Goal: Find contact information: Find contact information

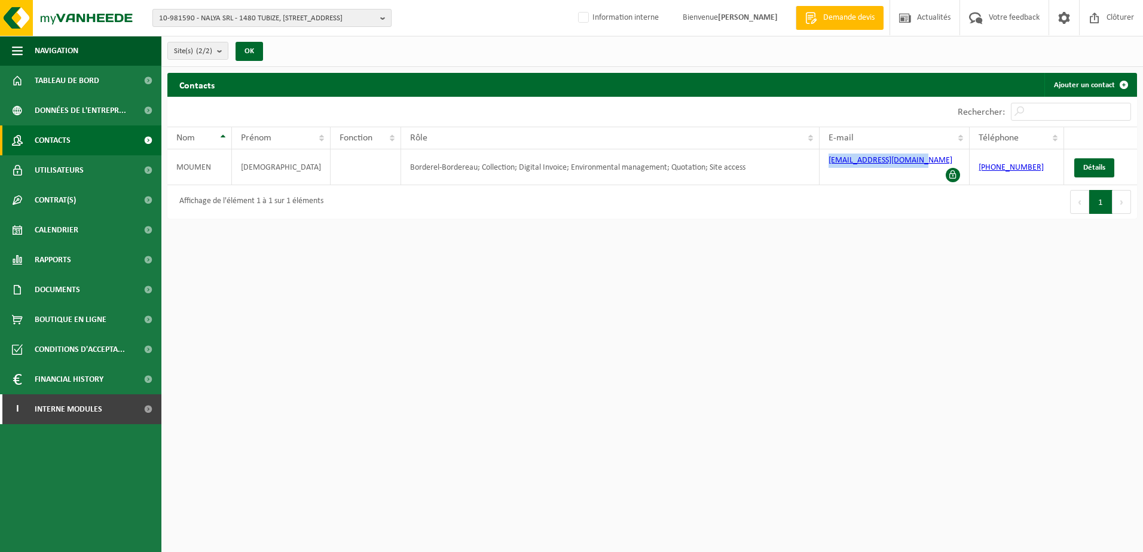
drag, startPoint x: 240, startPoint y: 17, endPoint x: 240, endPoint y: 25, distance: 7.8
click at [240, 17] on span "10-981590 - NALYA SRL - 1480 TUBIZE, RUE DE MONS 1" at bounding box center [267, 19] width 216 height 18
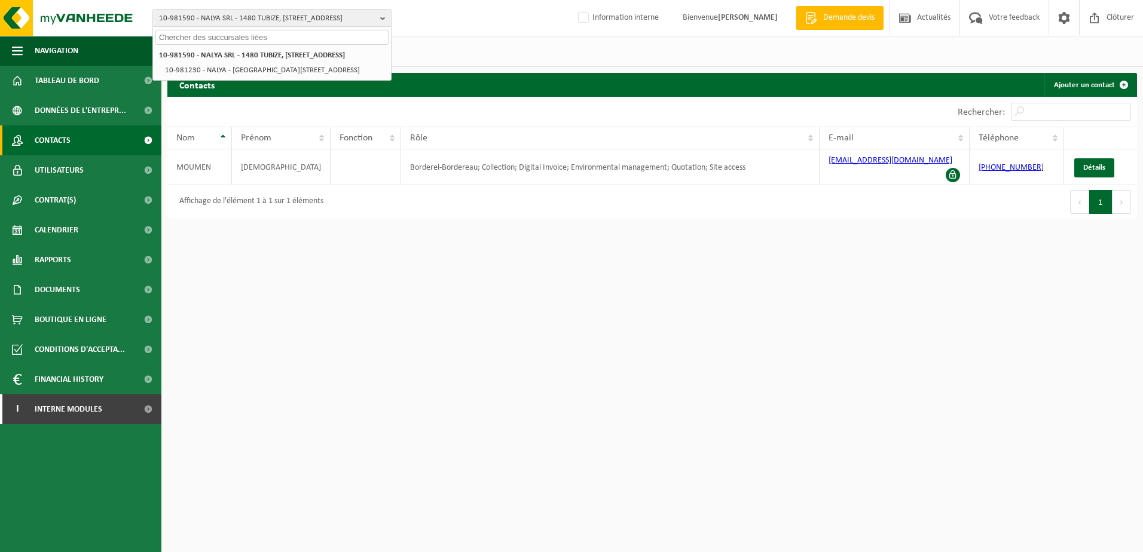
click at [241, 35] on input "text" at bounding box center [271, 37] width 233 height 15
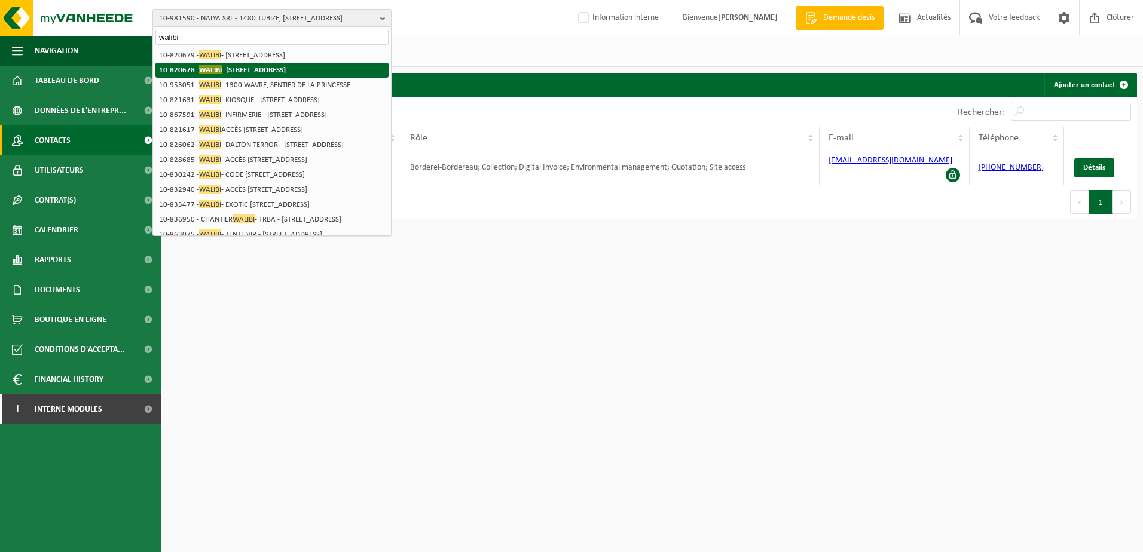
type input "walibi"
click at [252, 67] on strong "10-820678 - WALIBI - 1300 WAVRE, BOULEVARD DE L'EUROPE 100" at bounding box center [222, 69] width 127 height 9
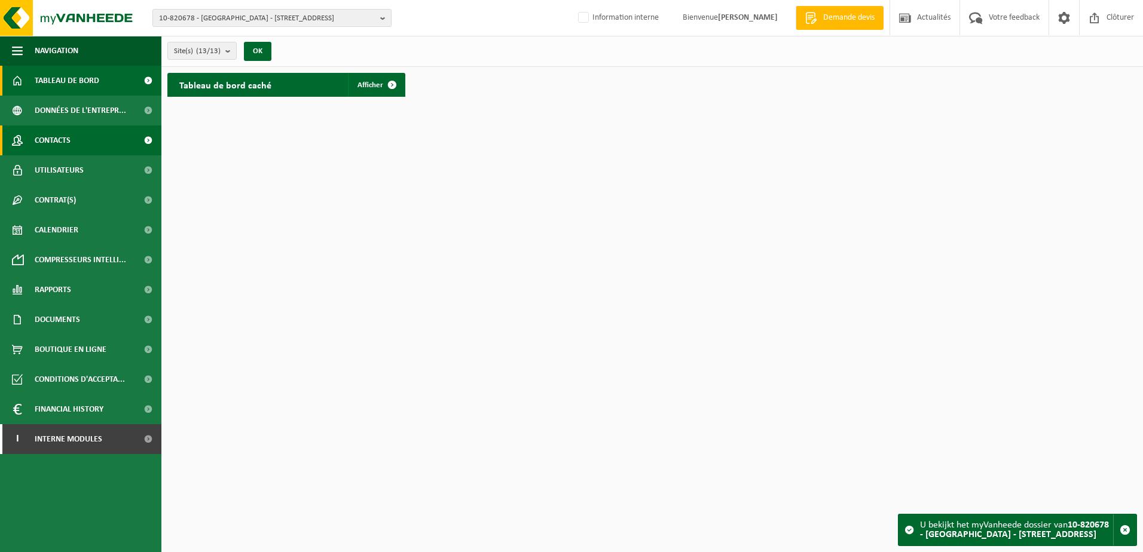
click at [97, 144] on link "Contacts" at bounding box center [80, 140] width 161 height 30
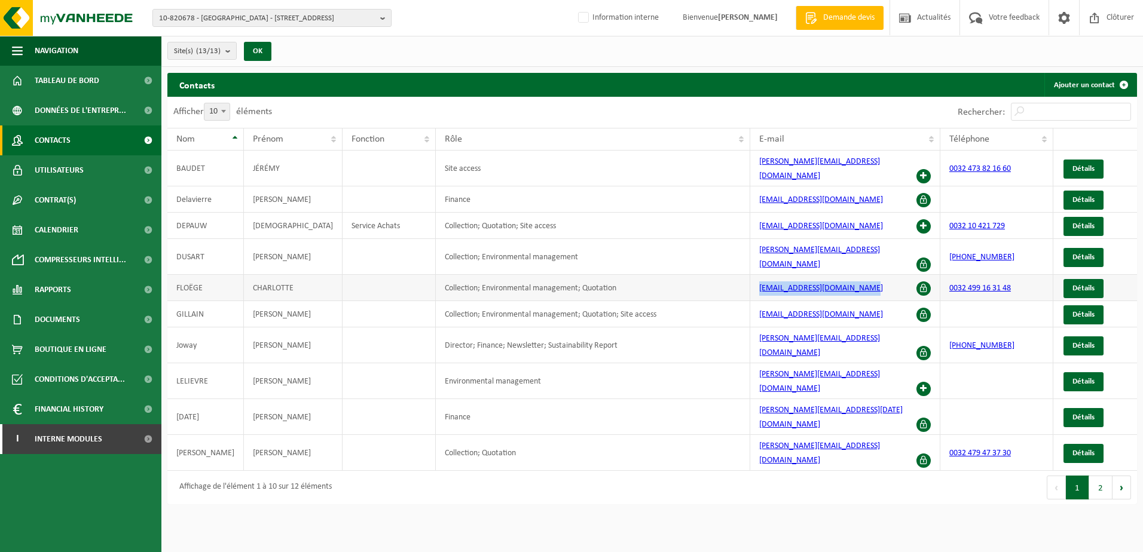
drag, startPoint x: 857, startPoint y: 269, endPoint x: 746, endPoint y: 269, distance: 111.7
click at [750, 275] on td "charlotte.floege@walibi.com" at bounding box center [845, 288] width 190 height 26
click at [919, 382] on span at bounding box center [923, 389] width 14 height 14
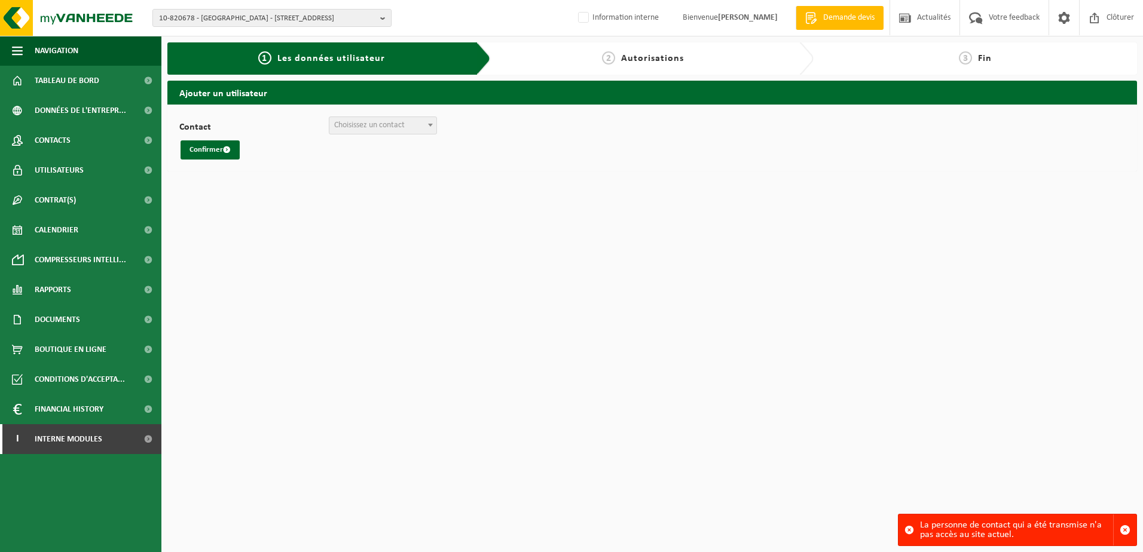
click at [362, 125] on span "Choisissez un contact" at bounding box center [369, 125] width 71 height 9
click at [201, 149] on button "Confirmer" at bounding box center [209, 149] width 59 height 19
click at [68, 170] on span "Utilisateurs" at bounding box center [59, 170] width 49 height 30
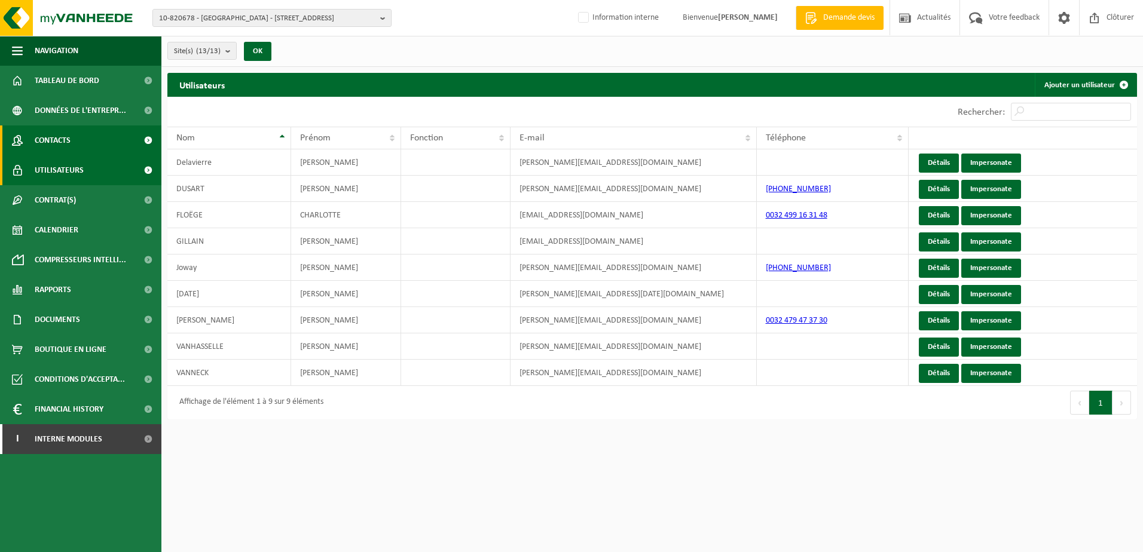
click at [78, 151] on link "Contacts" at bounding box center [80, 140] width 161 height 30
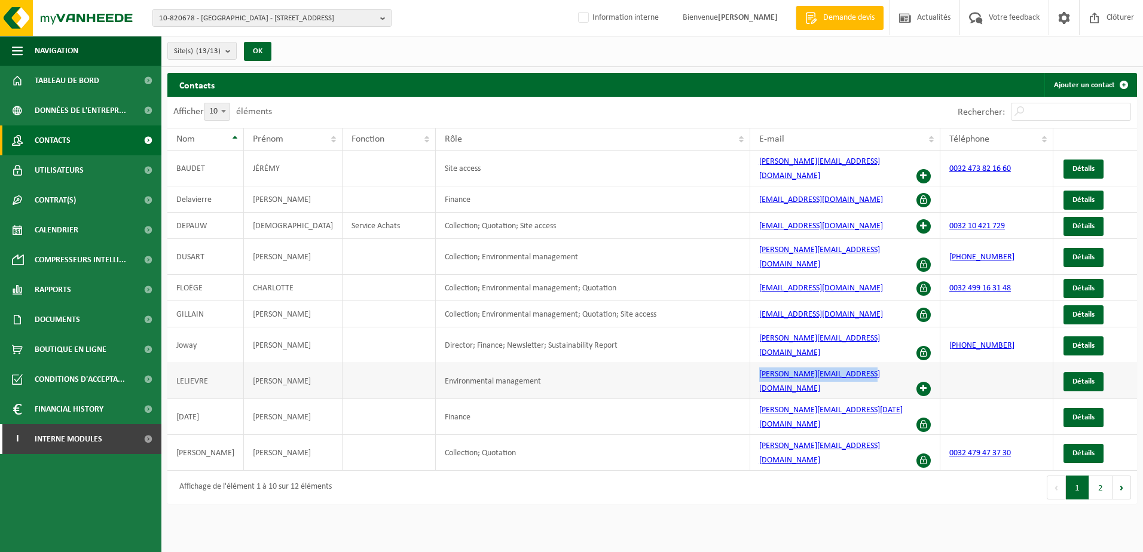
drag, startPoint x: 850, startPoint y: 348, endPoint x: 746, endPoint y: 350, distance: 104.6
click at [750, 363] on td "[PERSON_NAME][EMAIL_ADDRESS][DOMAIN_NAME]" at bounding box center [845, 381] width 190 height 36
copy link "[PERSON_NAME][EMAIL_ADDRESS][DOMAIN_NAME]"
click at [921, 308] on span at bounding box center [923, 315] width 14 height 14
drag, startPoint x: 847, startPoint y: 292, endPoint x: 739, endPoint y: 292, distance: 108.8
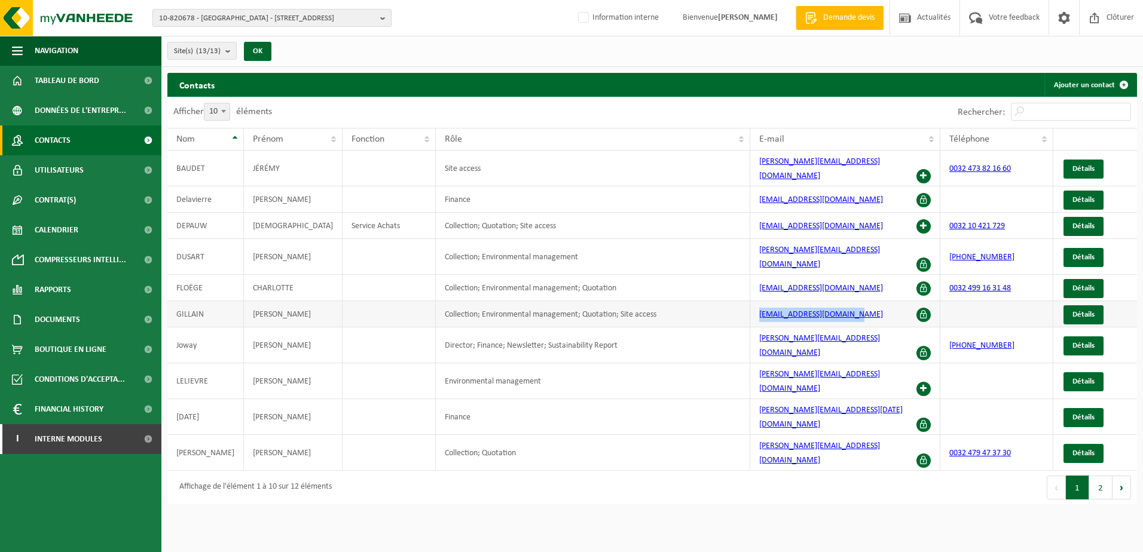
click at [739, 301] on tr "[PERSON_NAME] Collection; Environmental management; Quotation; Site access [EMA…" at bounding box center [651, 314] width 969 height 26
drag, startPoint x: 739, startPoint y: 292, endPoint x: 696, endPoint y: 304, distance: 43.9
click at [696, 304] on td "Collection; Environmental management; Quotation; Site access" at bounding box center [593, 314] width 314 height 26
click at [193, 17] on span "10-820678 - WALIBI - 1300 WAVRE, BOULEVARD DE L'EUROPE 100" at bounding box center [267, 19] width 216 height 18
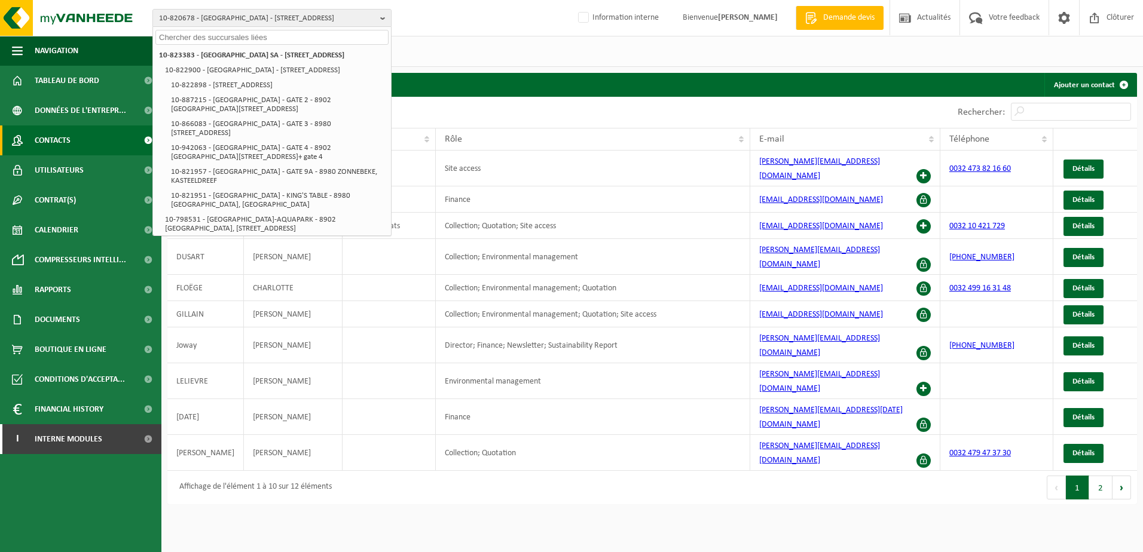
click at [193, 38] on input "text" at bounding box center [271, 37] width 233 height 15
paste input "01-101507"
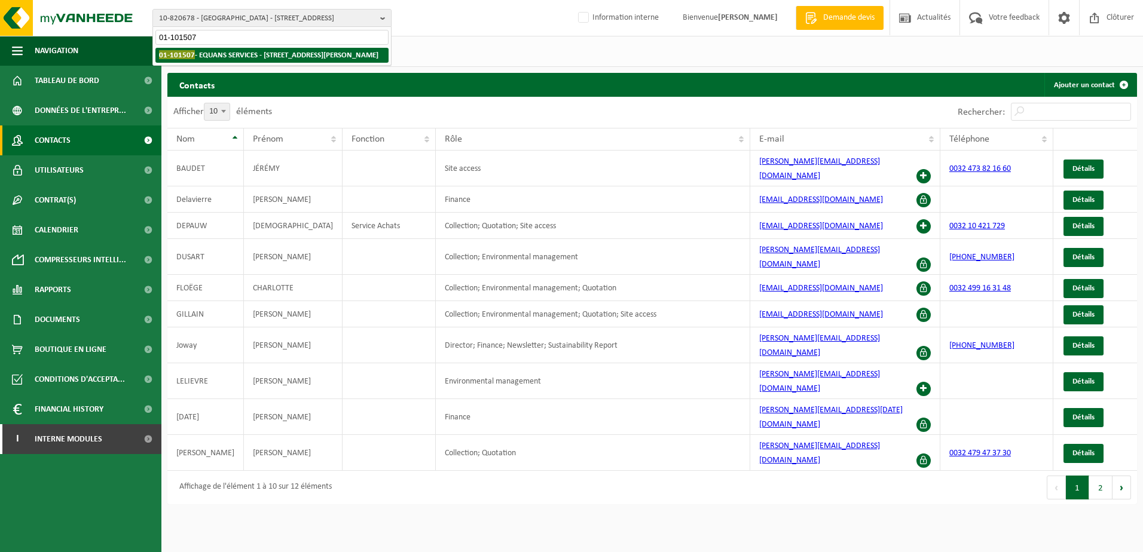
type input "01-101507"
click at [247, 59] on strong "01-101507 - EQUANS SERVICES - 1000 BRUXELLES, BOULEVARD DU ROI ALBERT 2 30 B 28" at bounding box center [268, 54] width 219 height 9
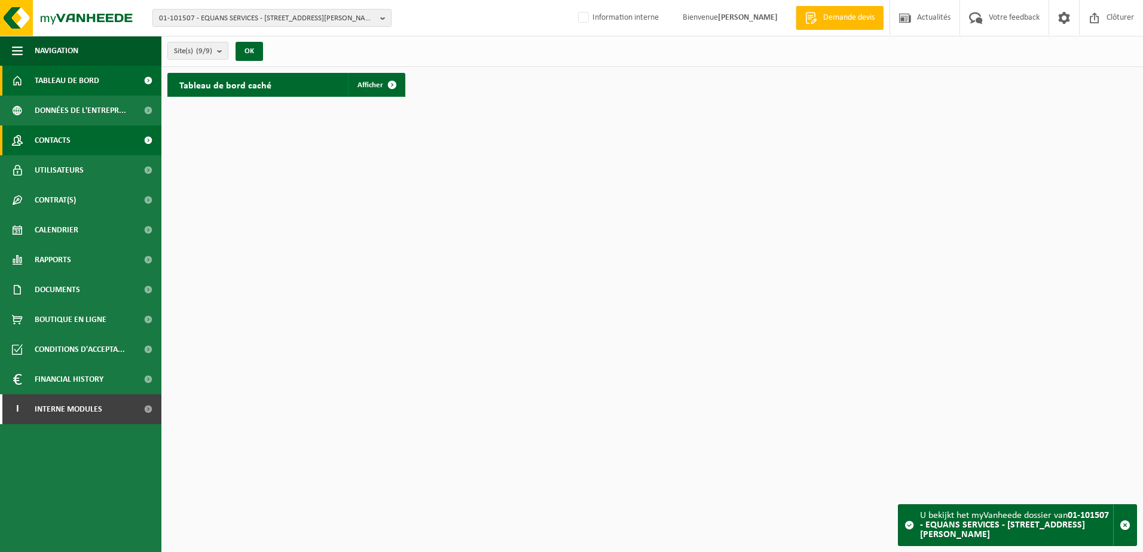
click at [72, 146] on link "Contacts" at bounding box center [80, 140] width 161 height 30
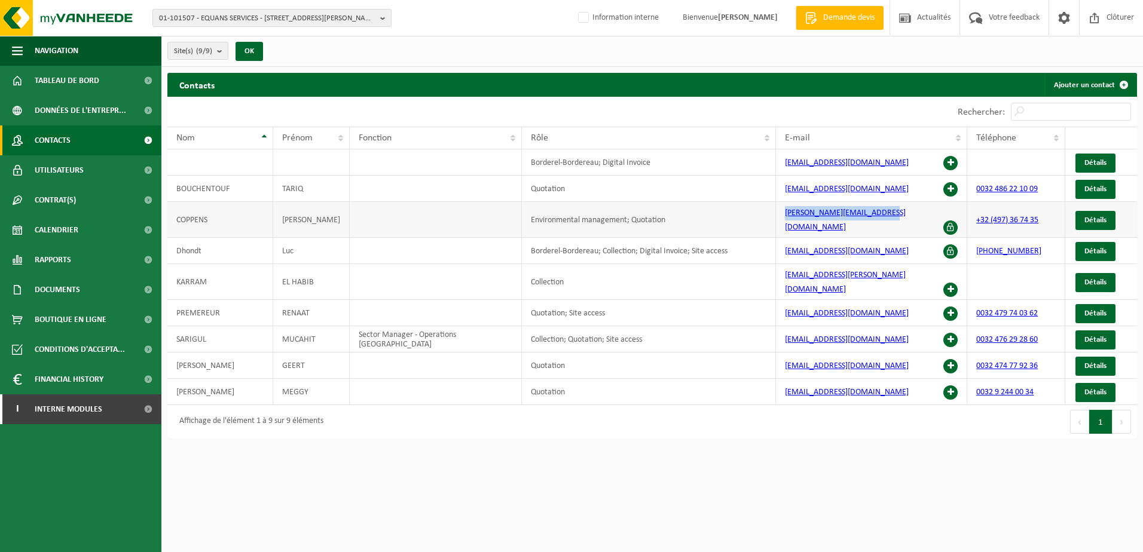
drag, startPoint x: 893, startPoint y: 215, endPoint x: 780, endPoint y: 214, distance: 112.3
click at [780, 214] on td "[PERSON_NAME][EMAIL_ADDRESS][DOMAIN_NAME]" at bounding box center [871, 220] width 191 height 36
copy link "[PERSON_NAME][EMAIL_ADDRESS][DOMAIN_NAME]"
click at [1104, 216] on span "Détails" at bounding box center [1095, 220] width 22 height 8
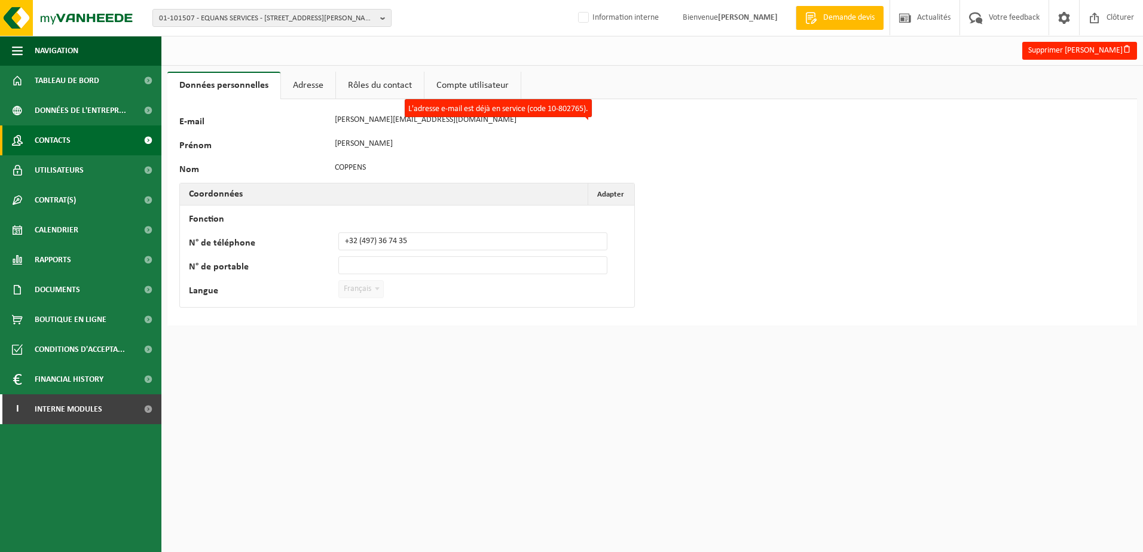
click at [82, 146] on link "Contacts" at bounding box center [80, 140] width 161 height 30
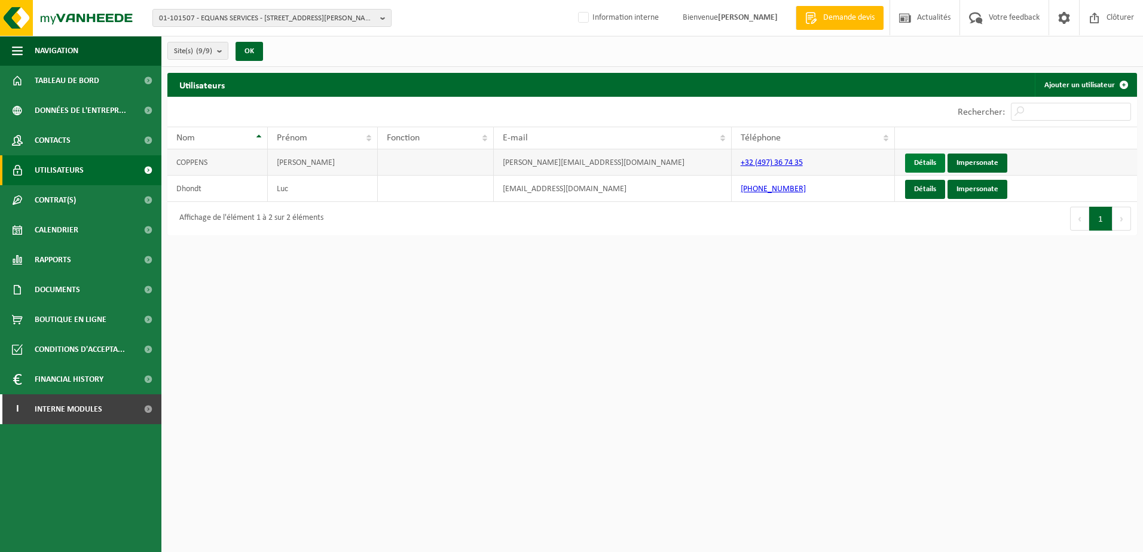
click at [930, 164] on link "Détails" at bounding box center [925, 163] width 40 height 19
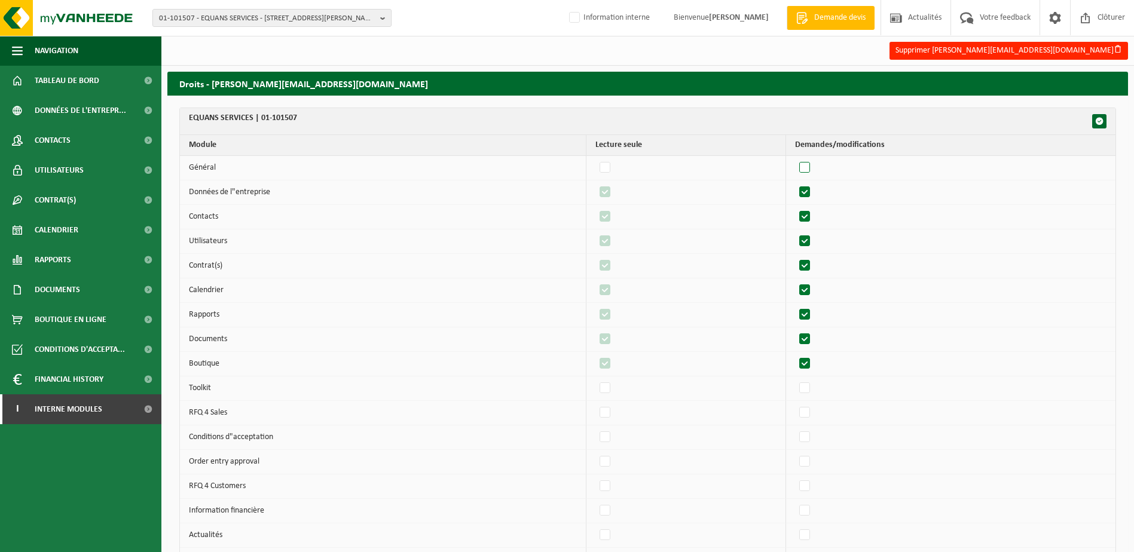
click at [806, 173] on label"] at bounding box center [805, 168] width 17 height 18
click at [795, 159] on input "checkbox" at bounding box center [794, 158] width 1 height 1
checkbox input "true"
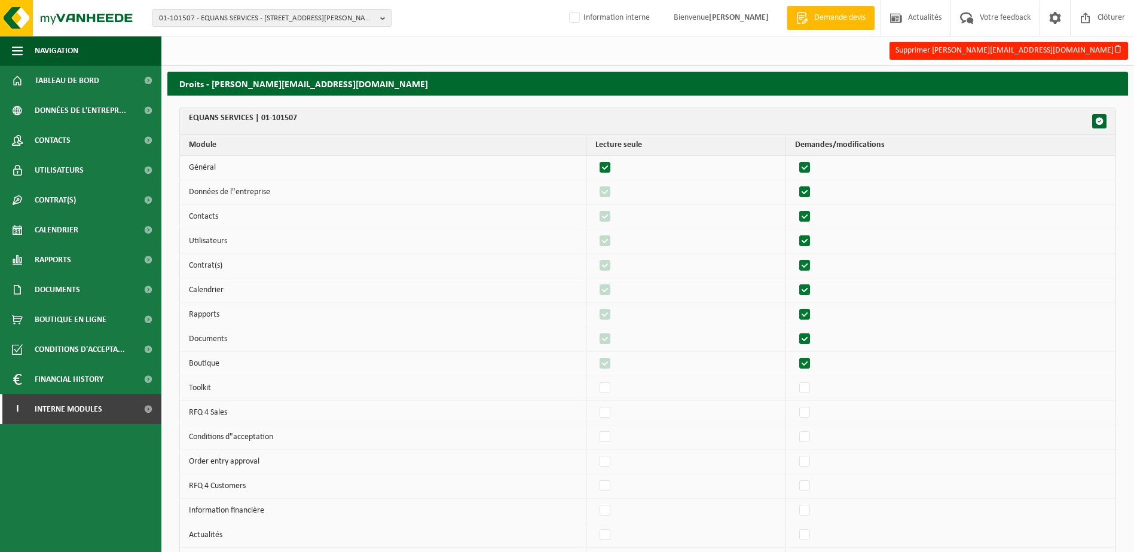
checkbox input "true"
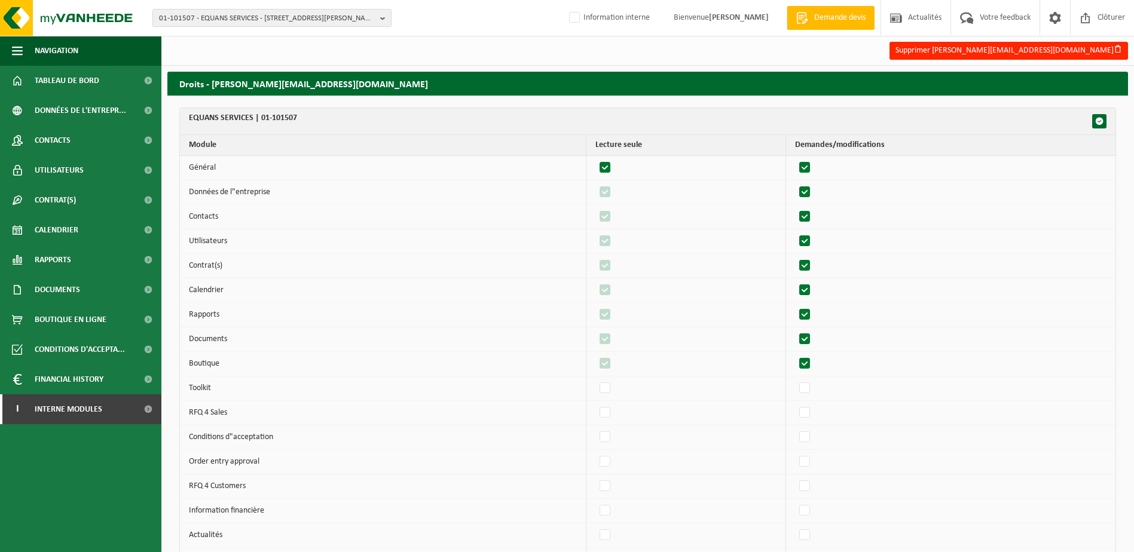
checkbox input "true"
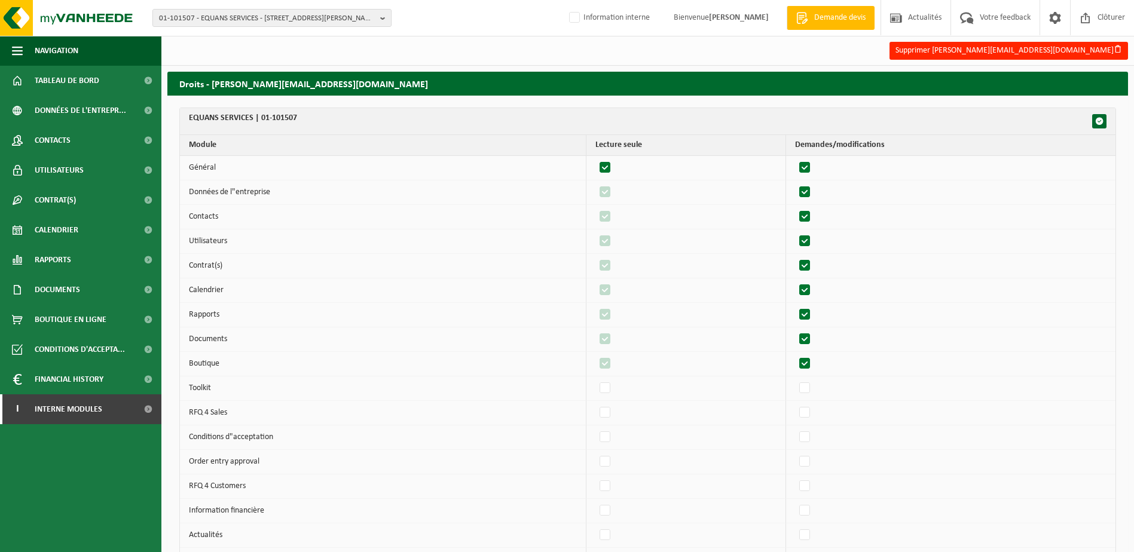
checkbox input "true"
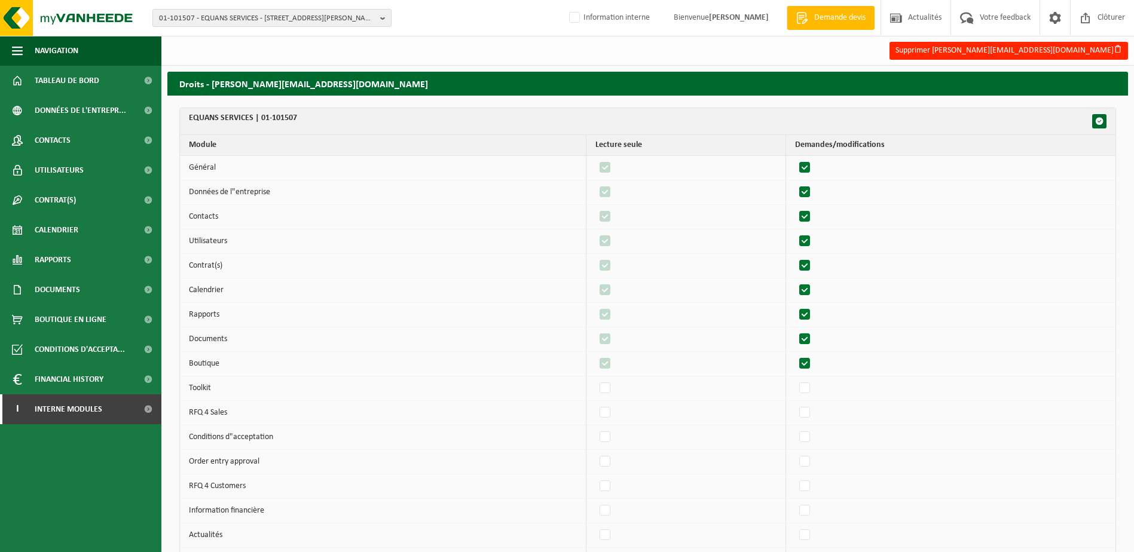
click at [810, 170] on label"] at bounding box center [805, 168] width 17 height 18
click at [795, 159] on input "checkbox" at bounding box center [794, 158] width 1 height 1
checkbox input "false"
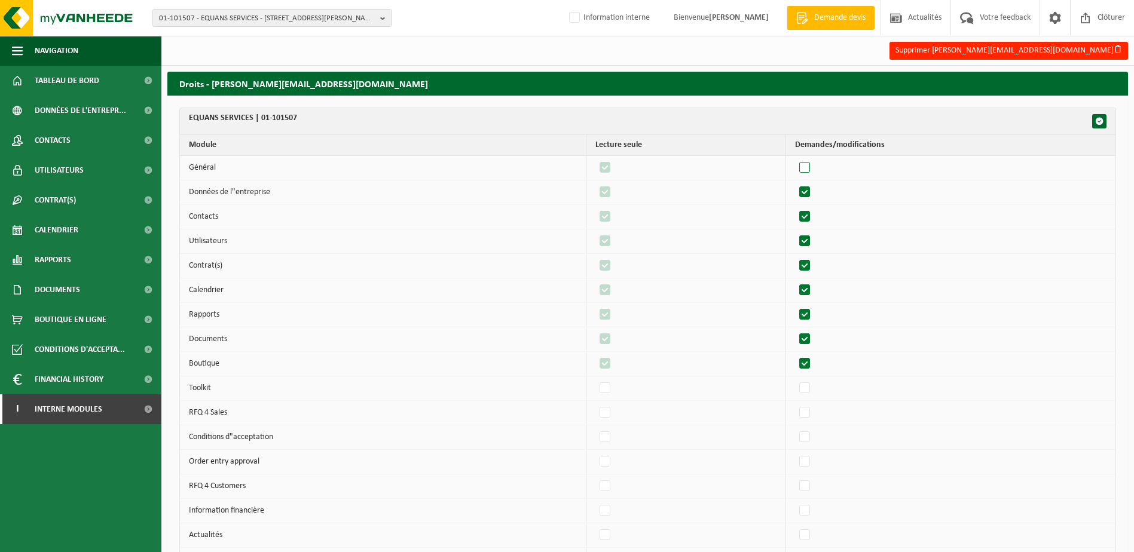
checkbox input "false"
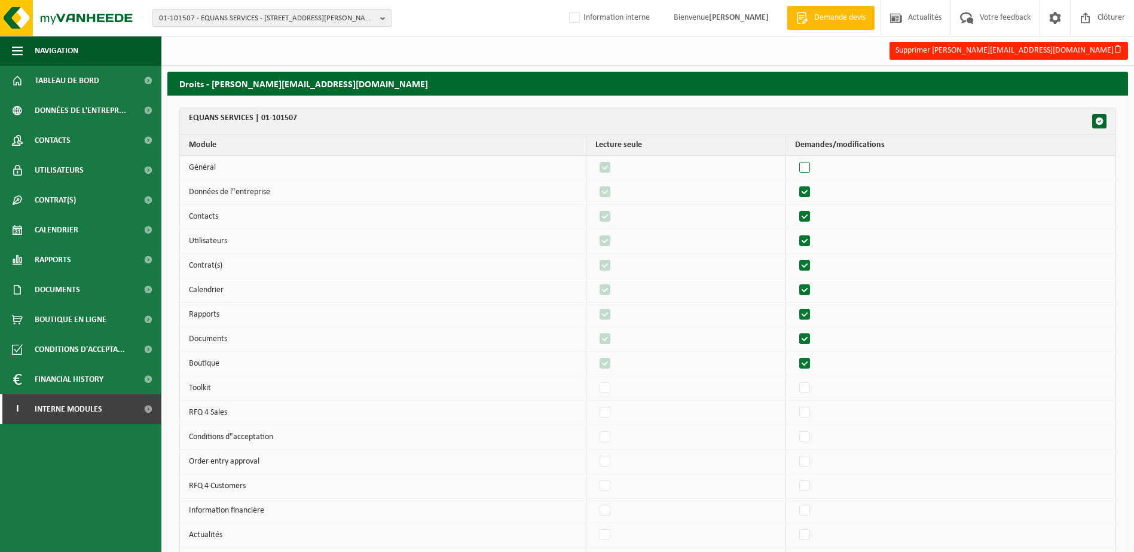
checkbox input "false"
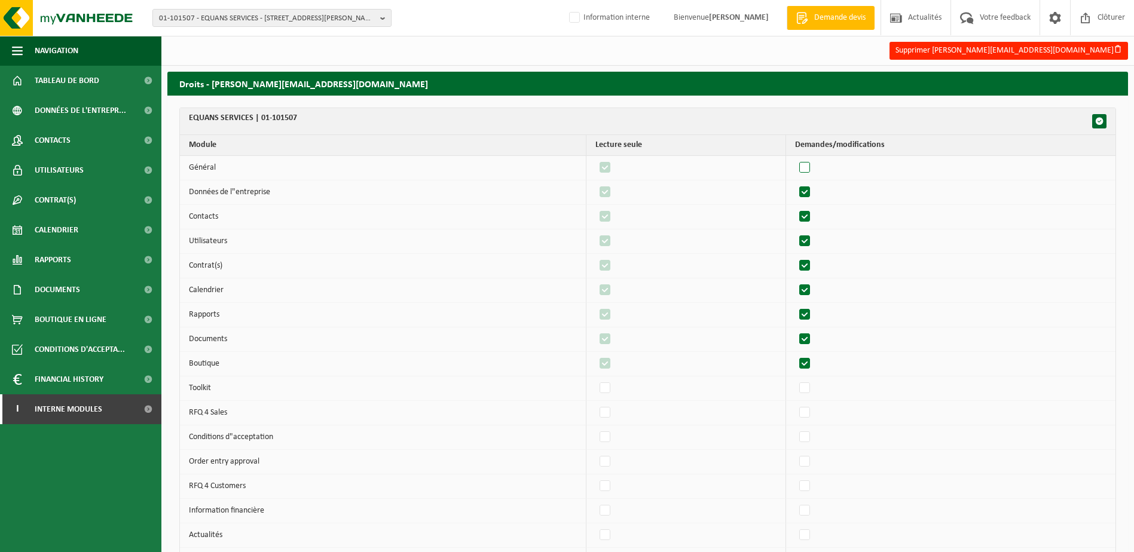
checkbox input "false"
click at [810, 170] on label"] at bounding box center [805, 168] width 17 height 18
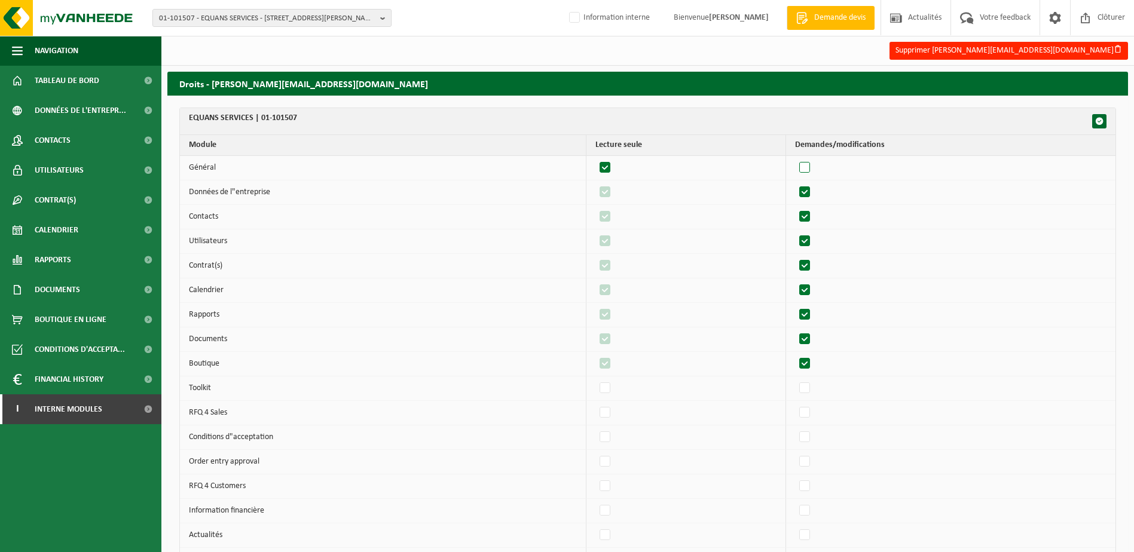
click at [795, 159] on input "checkbox" at bounding box center [794, 158] width 1 height 1
checkbox input "true"
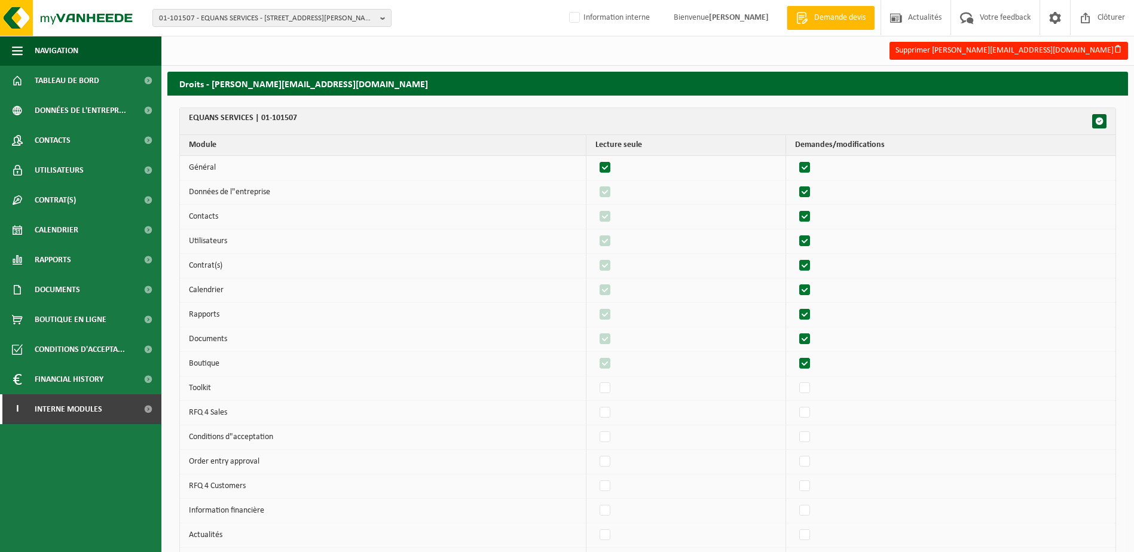
checkbox input "true"
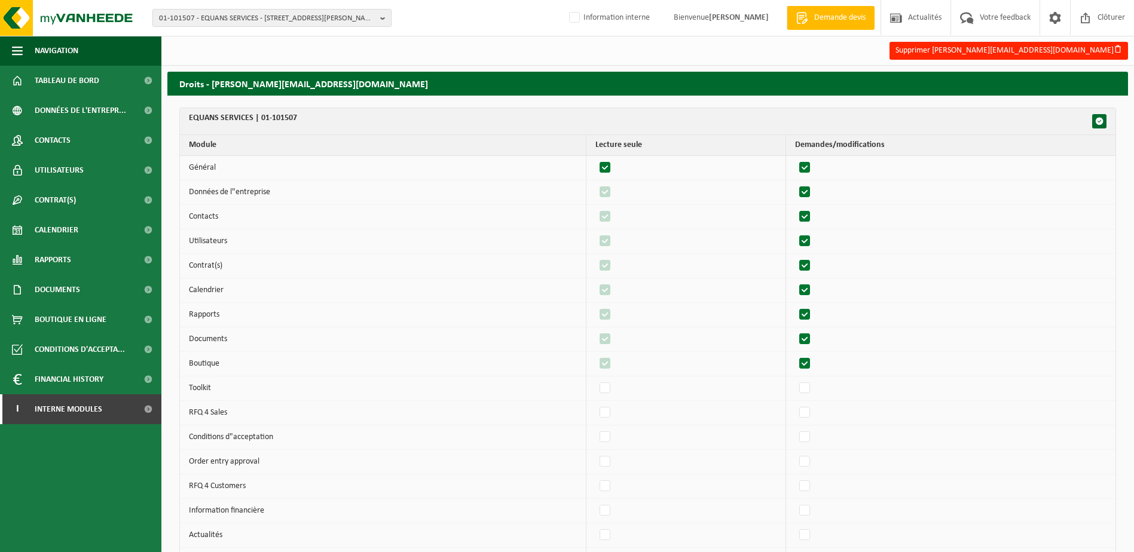
checkbox input "true"
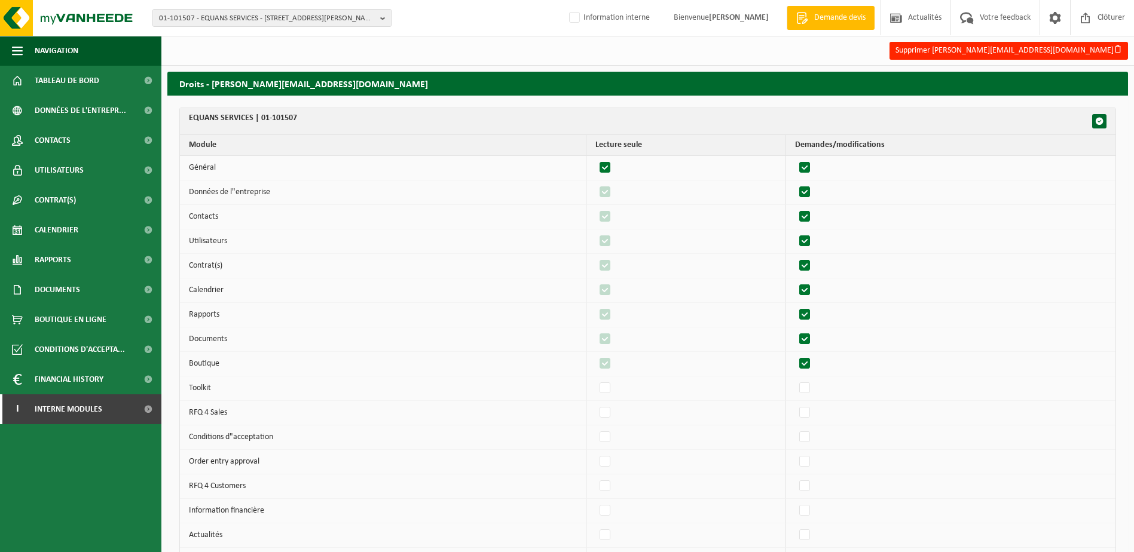
checkbox input "true"
click at [810, 190] on label"] at bounding box center [805, 192] width 17 height 18
click at [795, 183] on input "checkbox" at bounding box center [794, 183] width 1 height 1
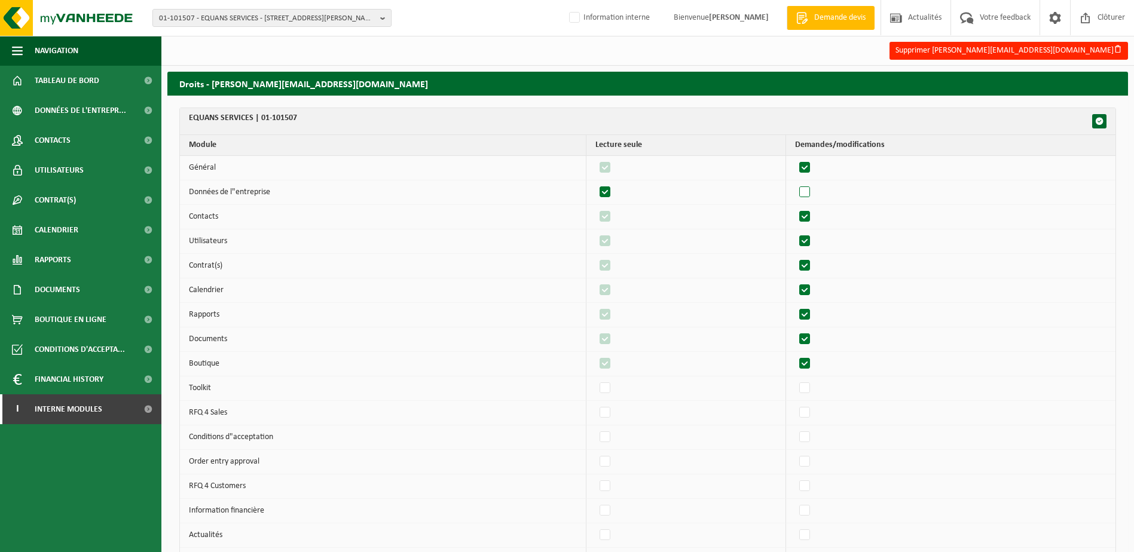
click at [810, 190] on label"] at bounding box center [805, 192] width 17 height 18
click at [795, 183] on input "checkbox" at bounding box center [794, 183] width 1 height 1
checkbox input "true"
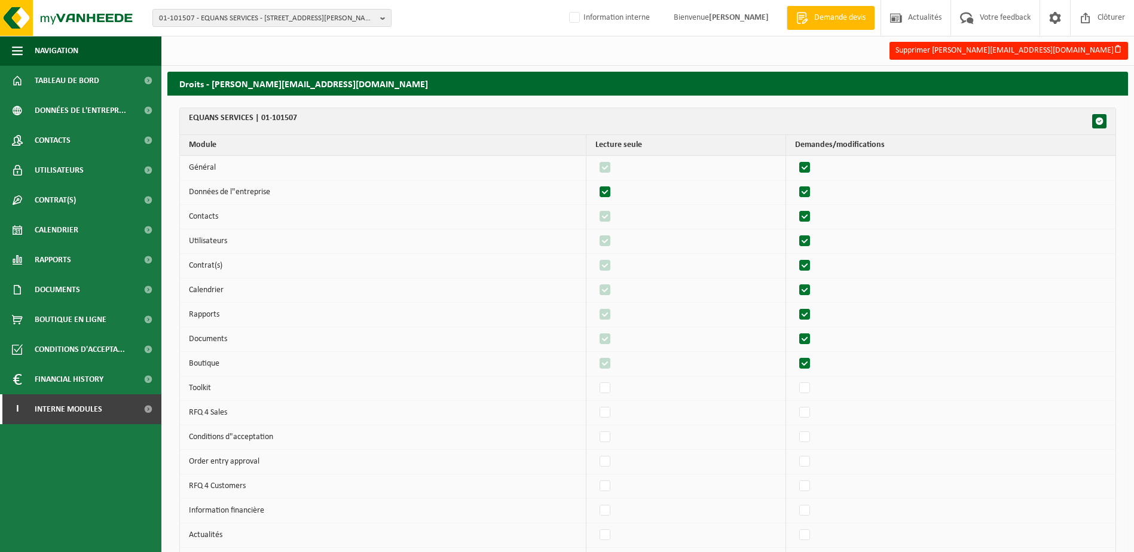
checkbox input "true"
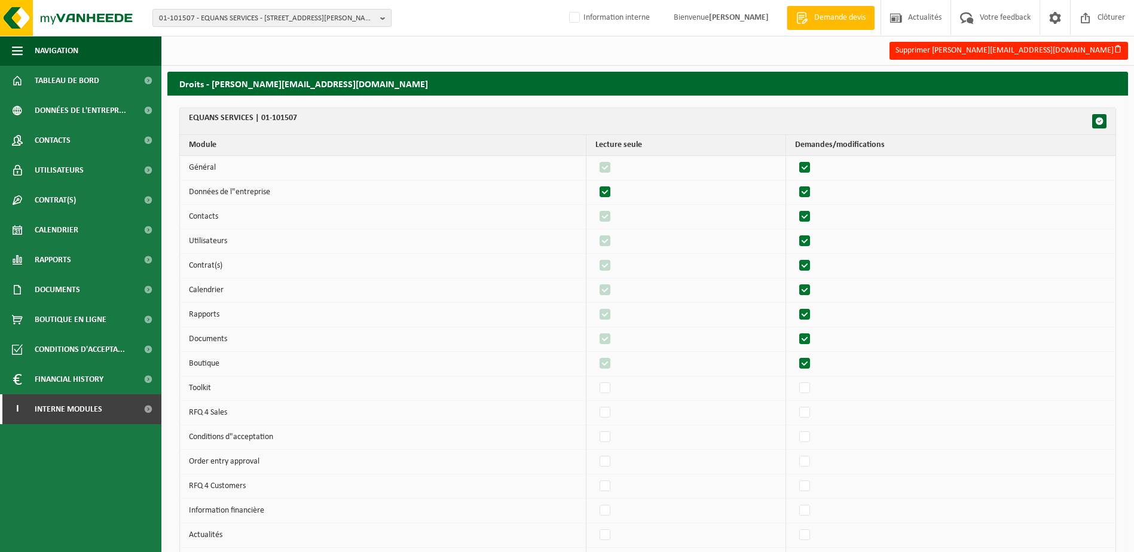
checkbox input "true"
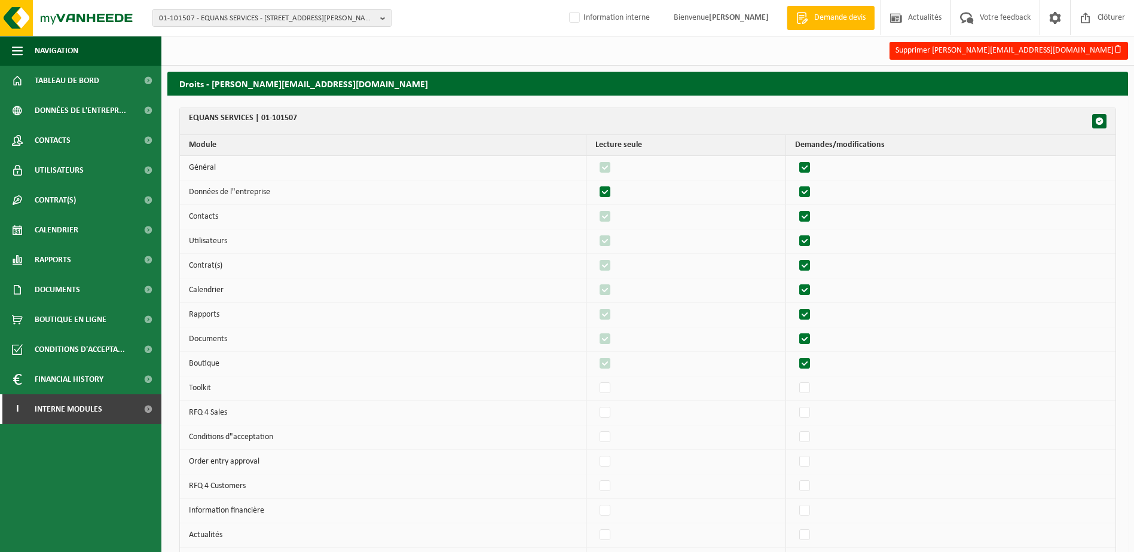
checkbox input "true"
click at [1102, 123] on span "button" at bounding box center [1099, 121] width 8 height 8
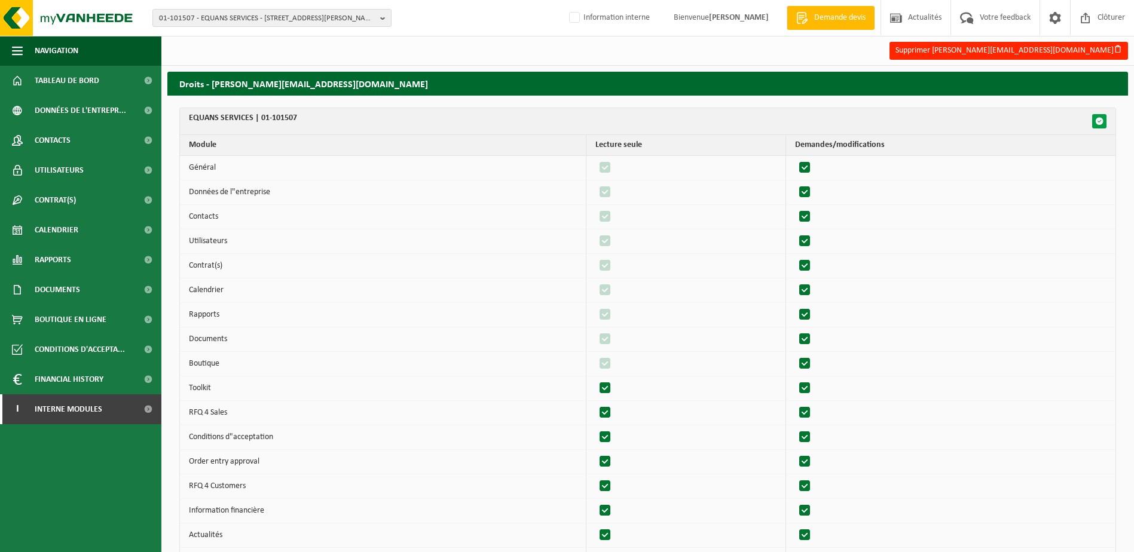
checkbox input "true"
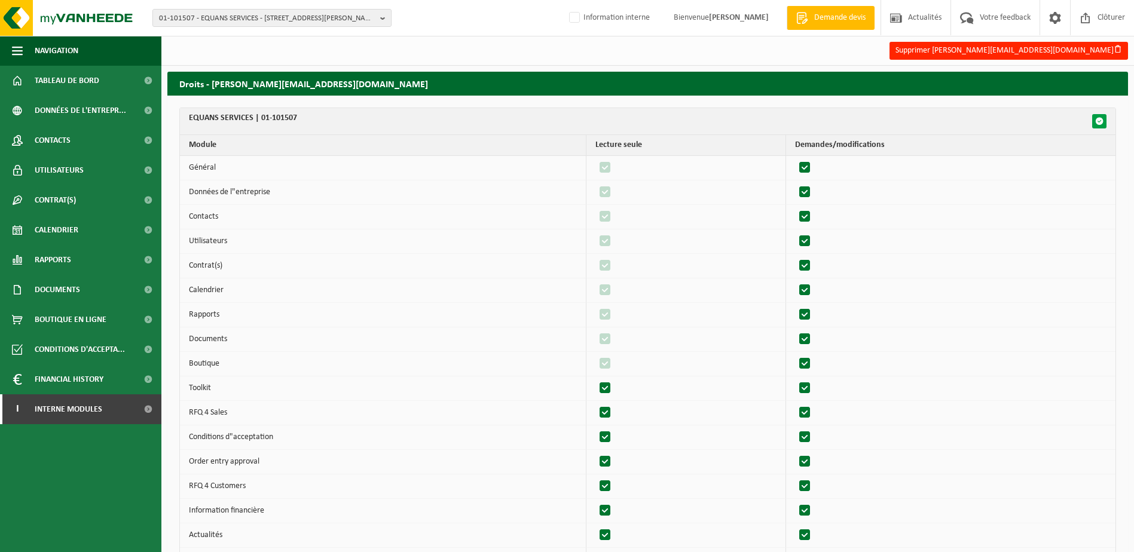
checkbox input "true"
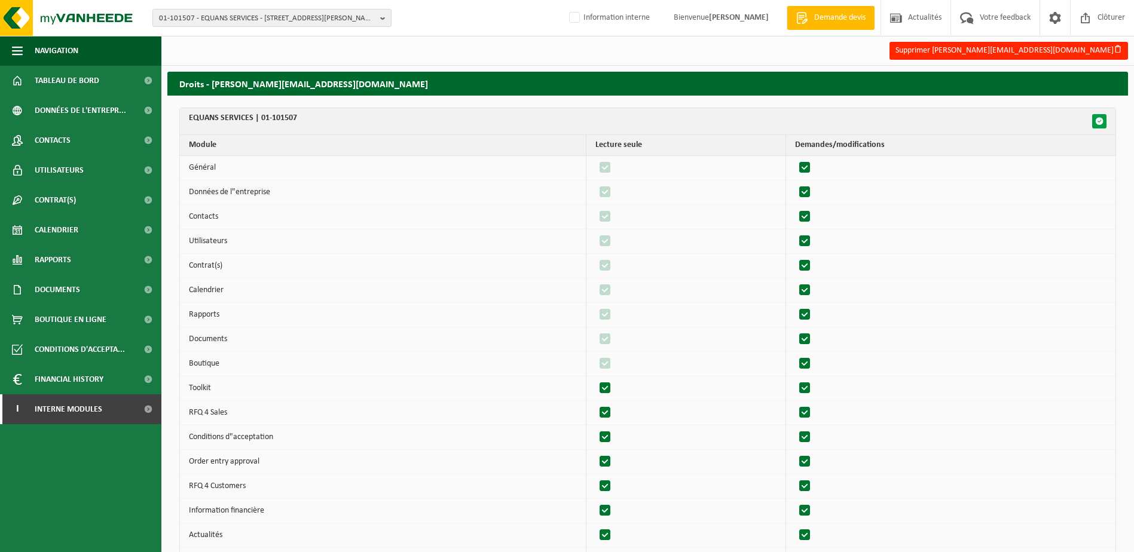
checkbox input "true"
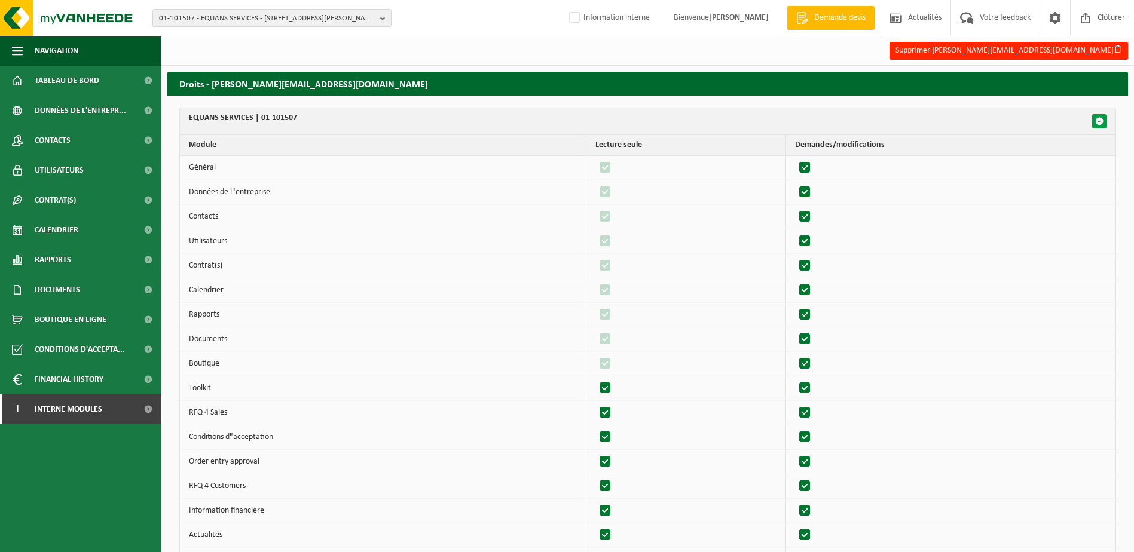
checkbox input "true"
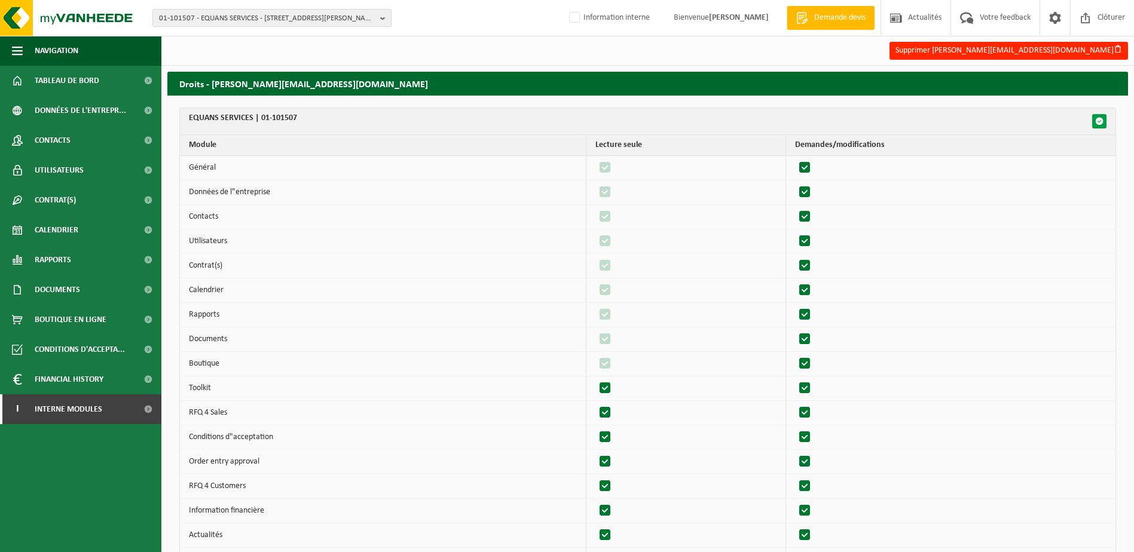
checkbox input "true"
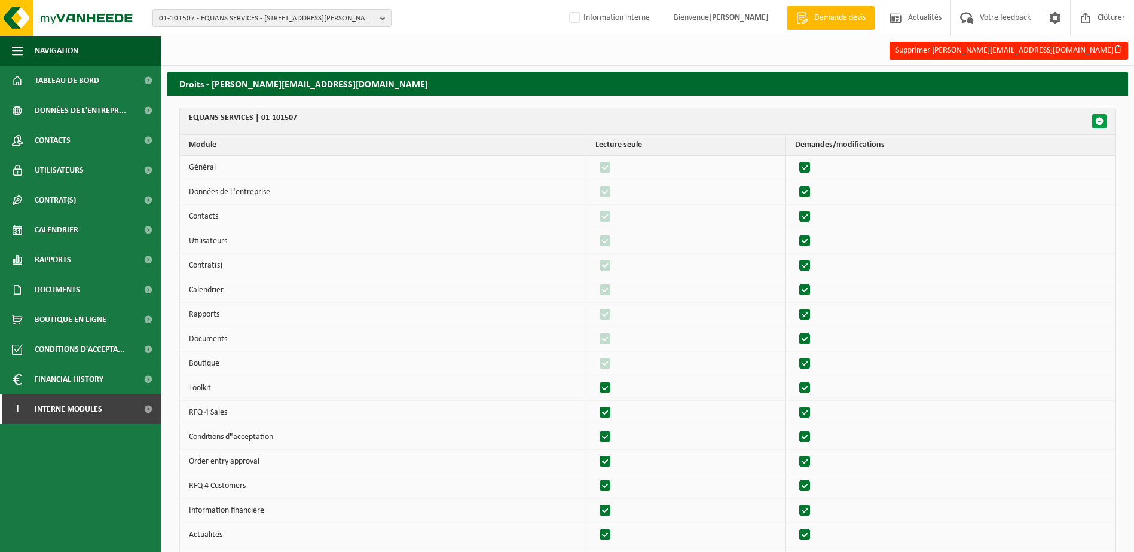
checkbox input "true"
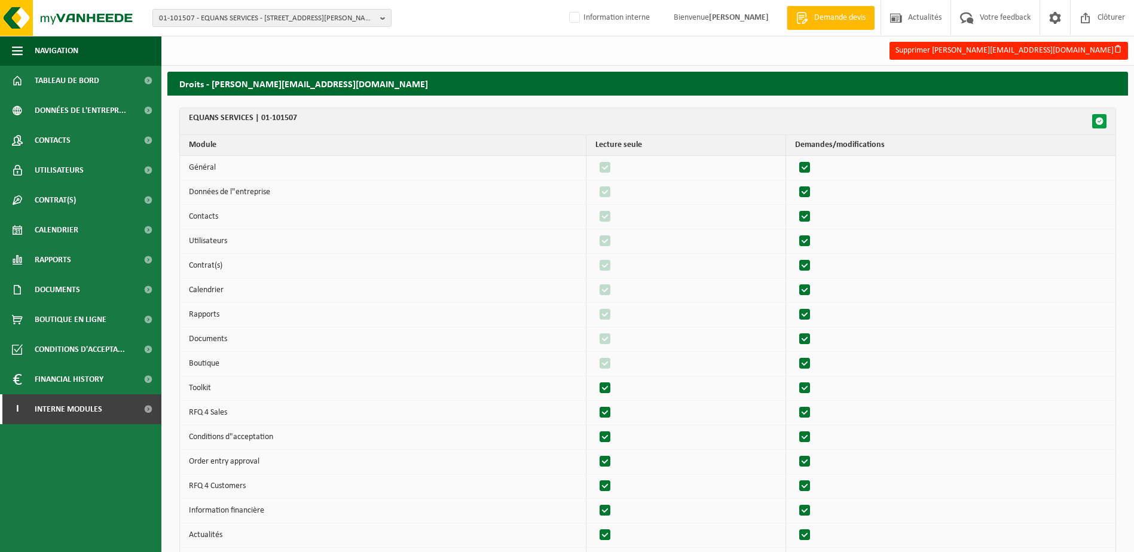
checkbox input "true"
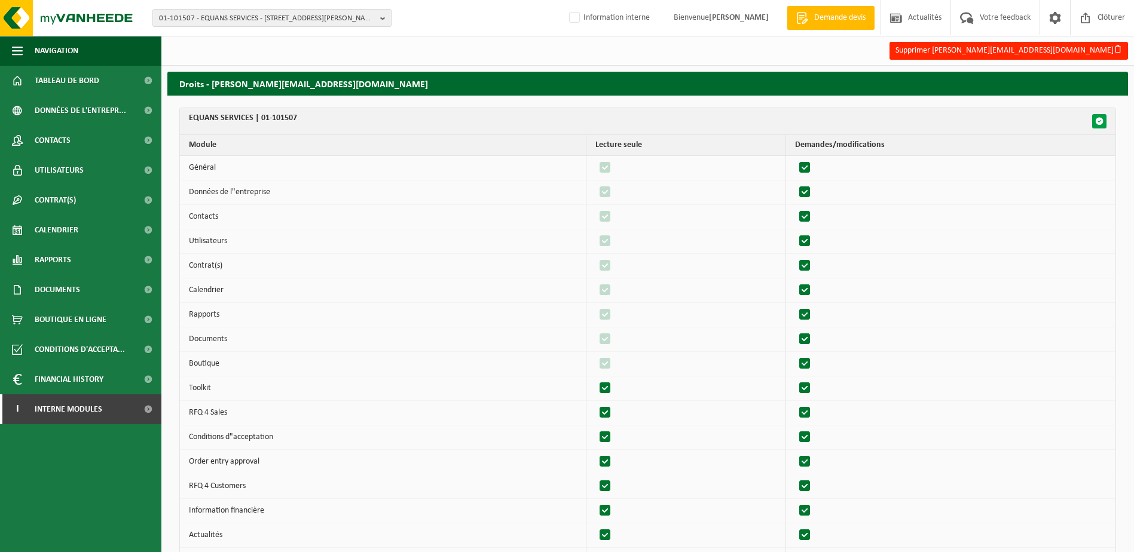
checkbox input "true"
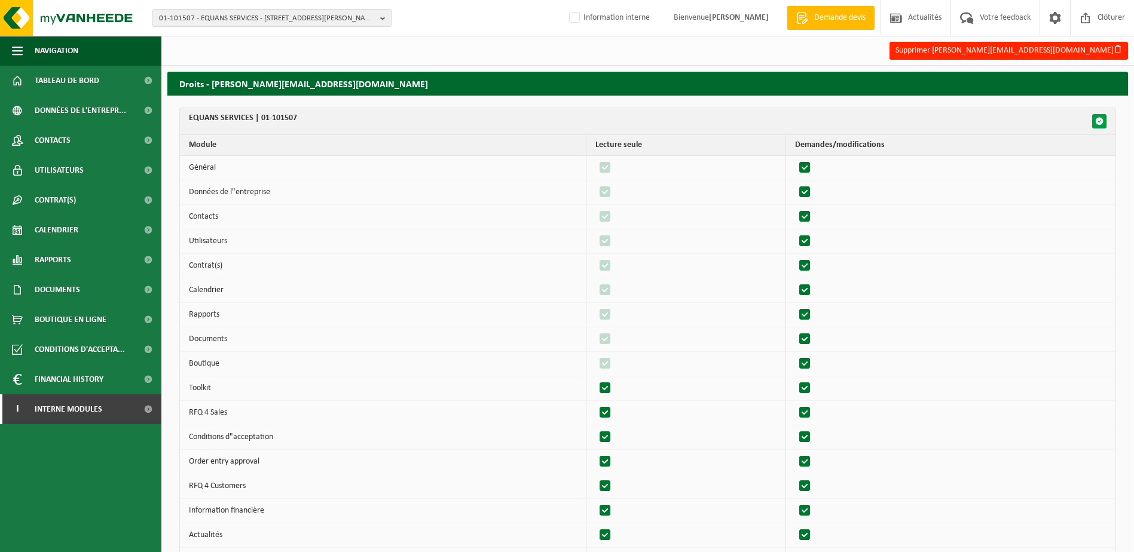
checkbox input "true"
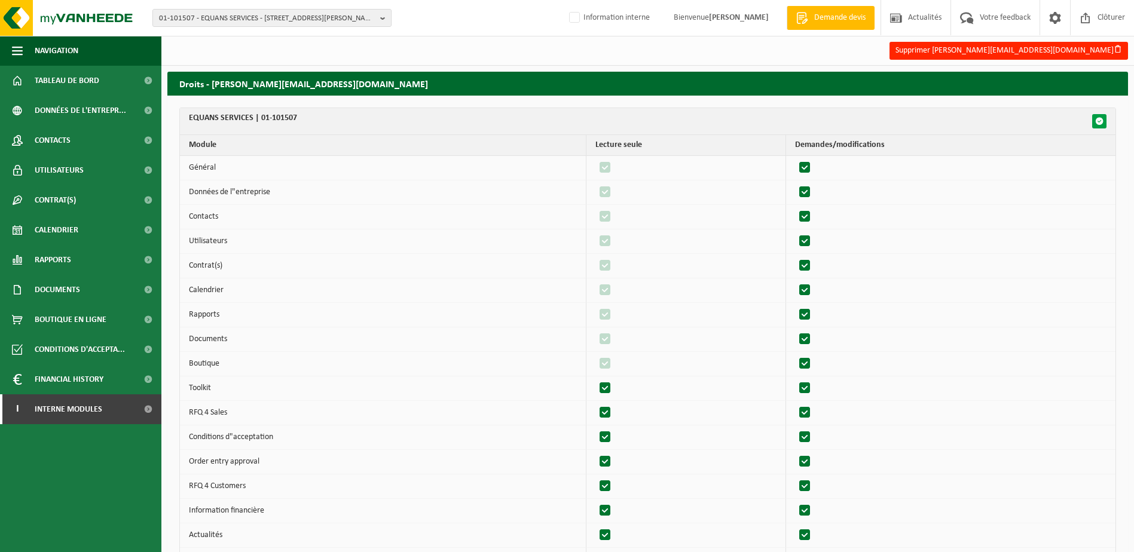
checkbox input "true"
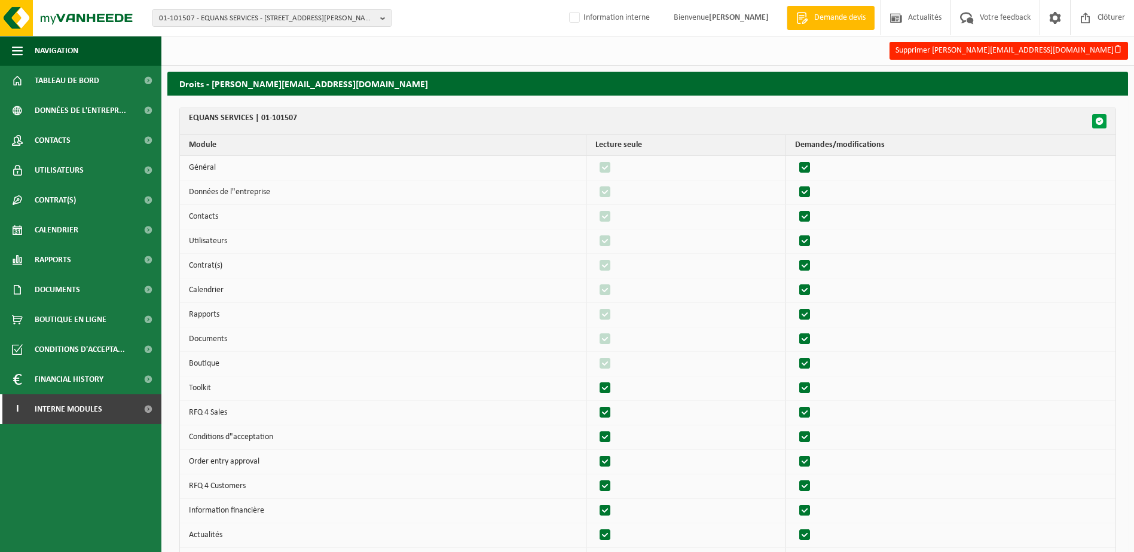
checkbox input "true"
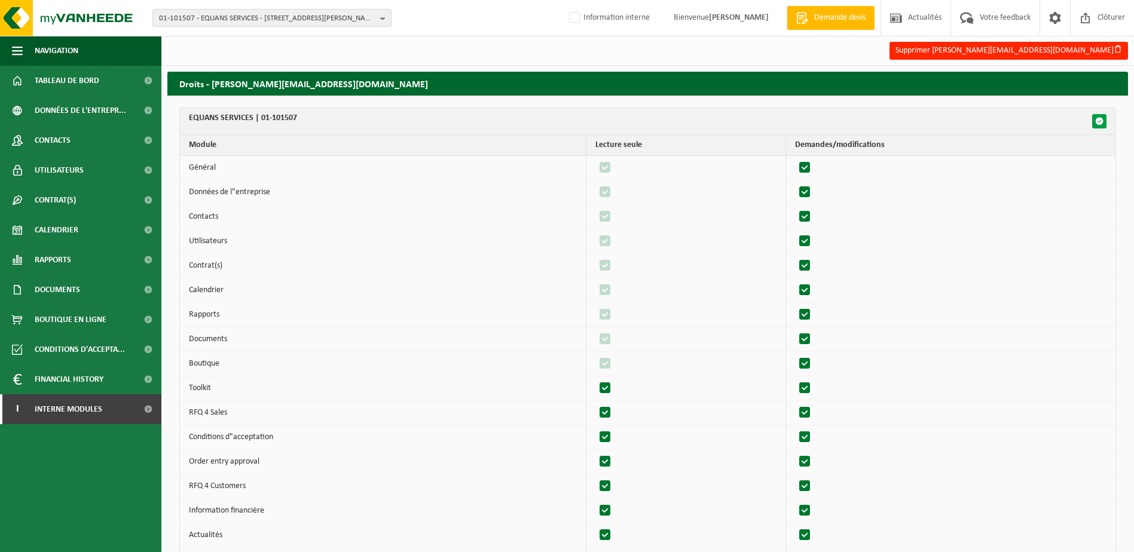
checkbox input "true"
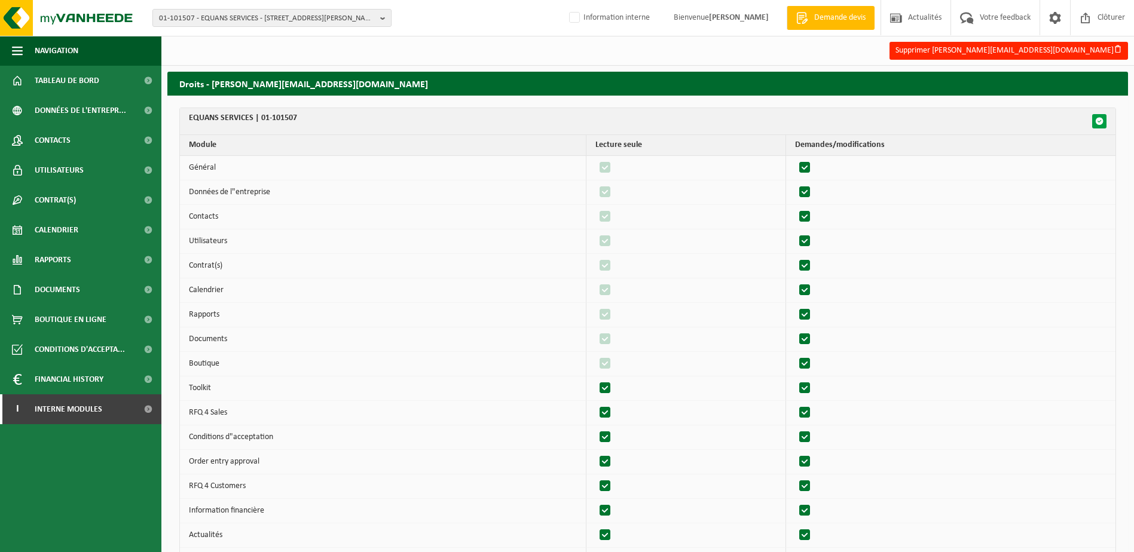
checkbox input "true"
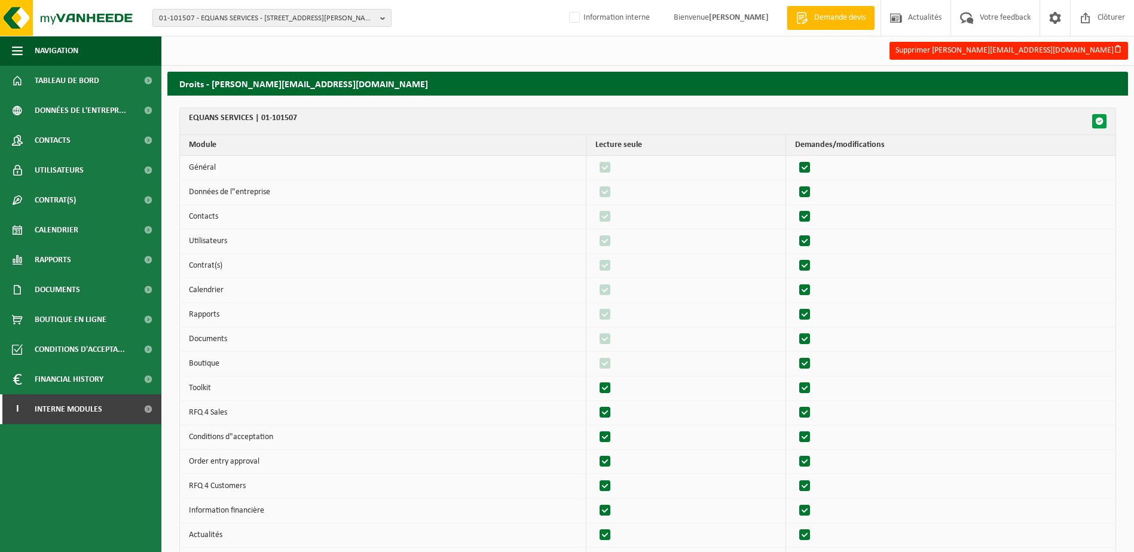
checkbox input "true"
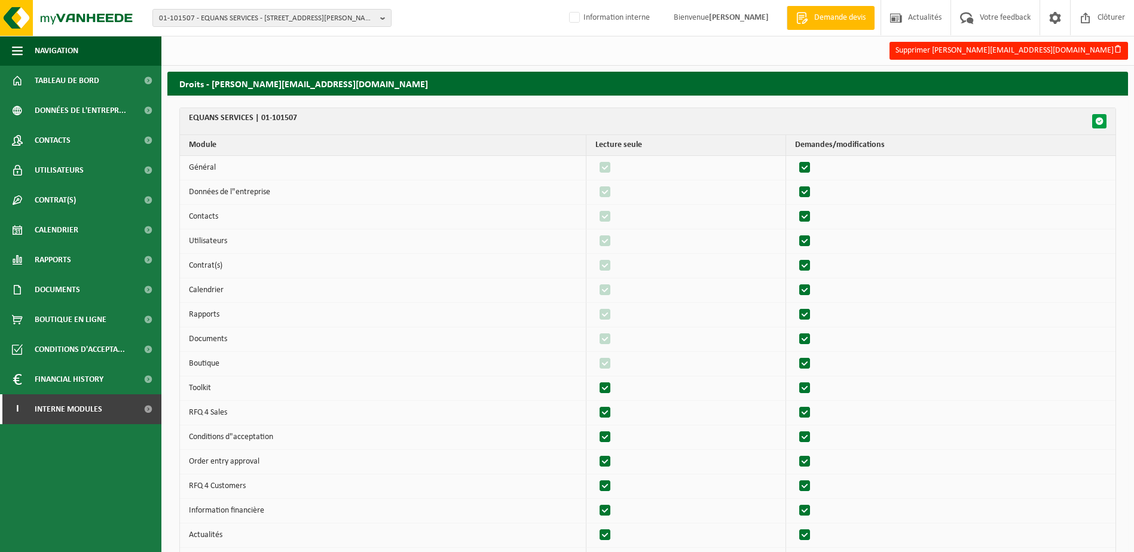
checkbox input "true"
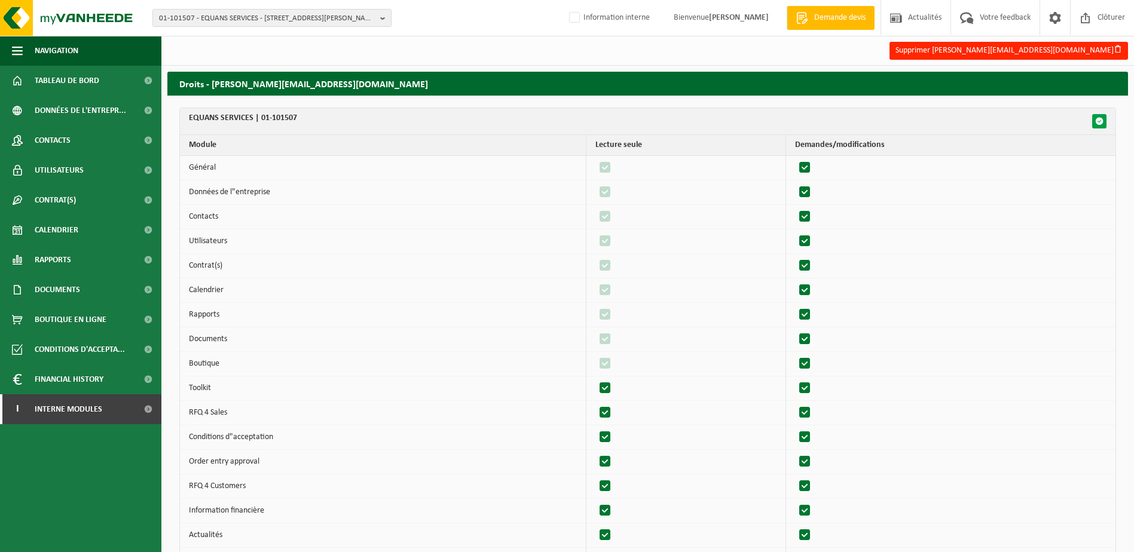
checkbox input "true"
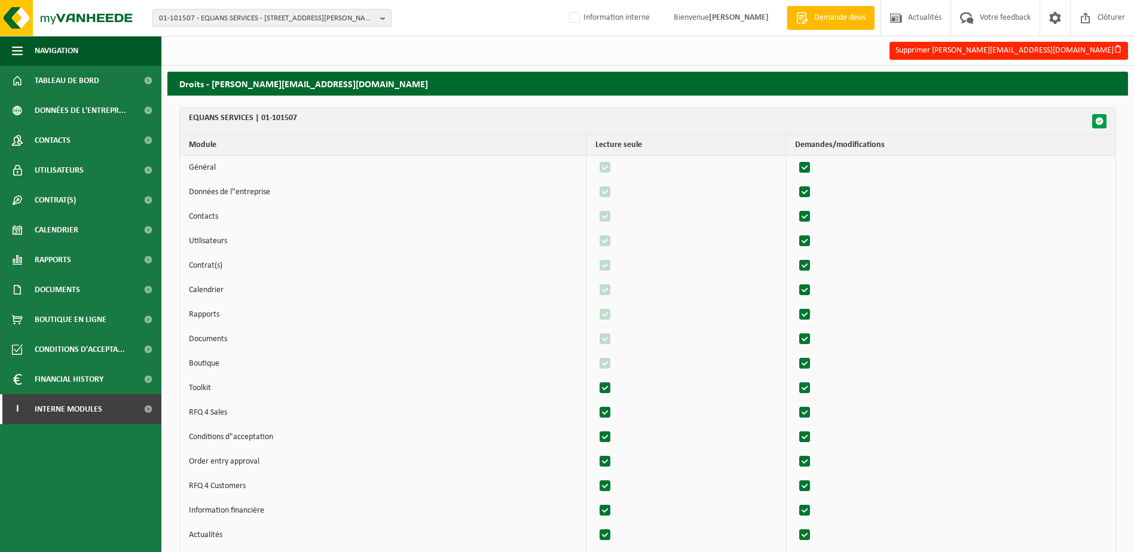
checkbox input "true"
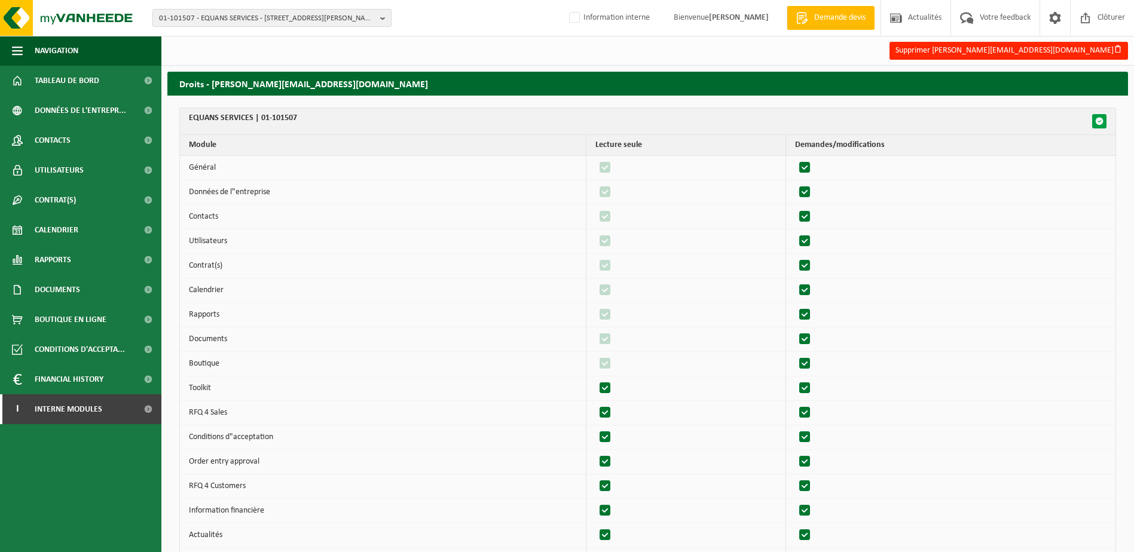
checkbox input "true"
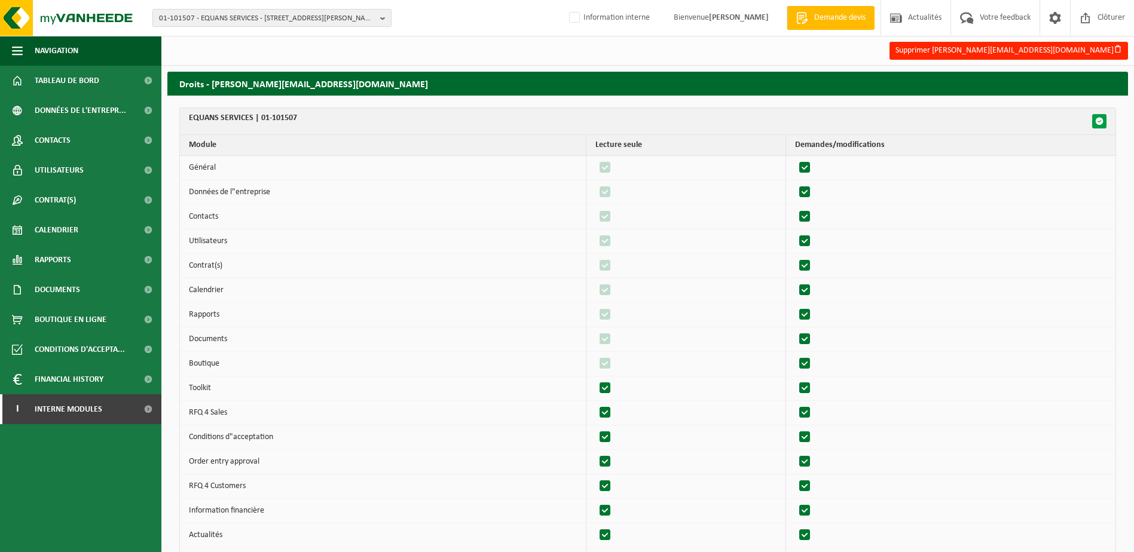
checkbox input "true"
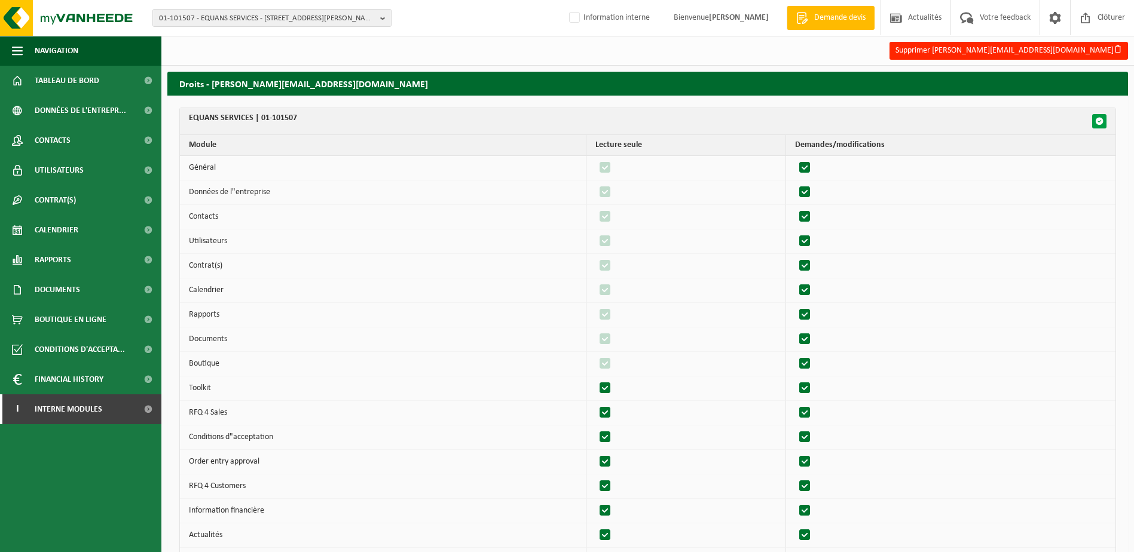
checkbox input "true"
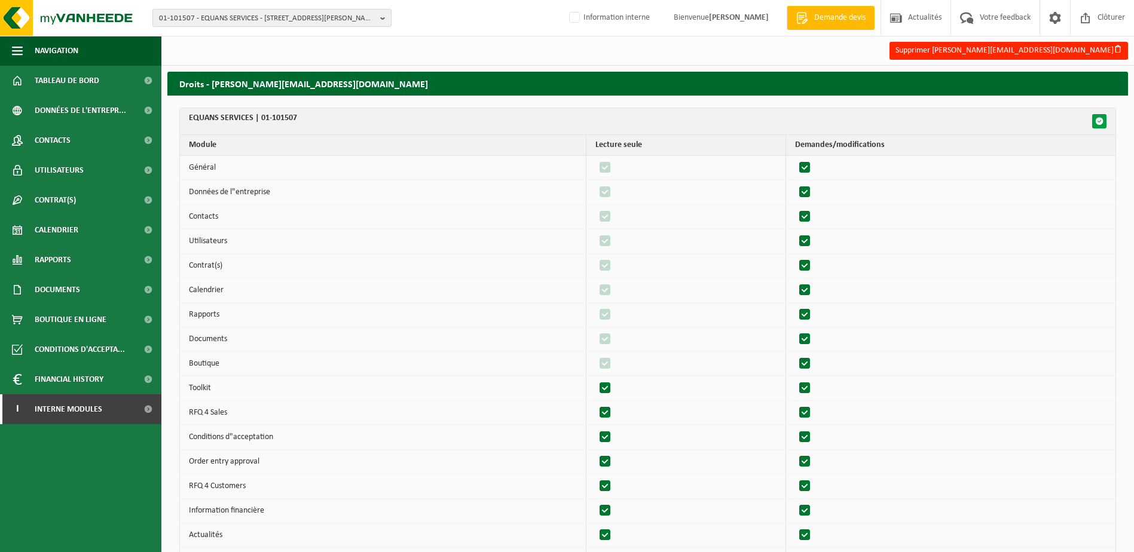
checkbox input "true"
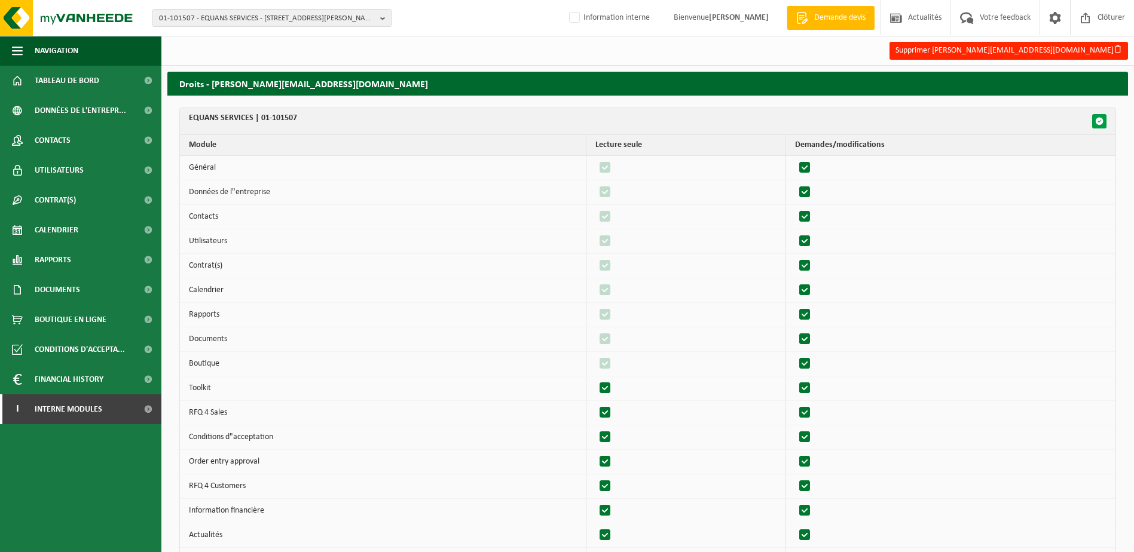
checkbox input "true"
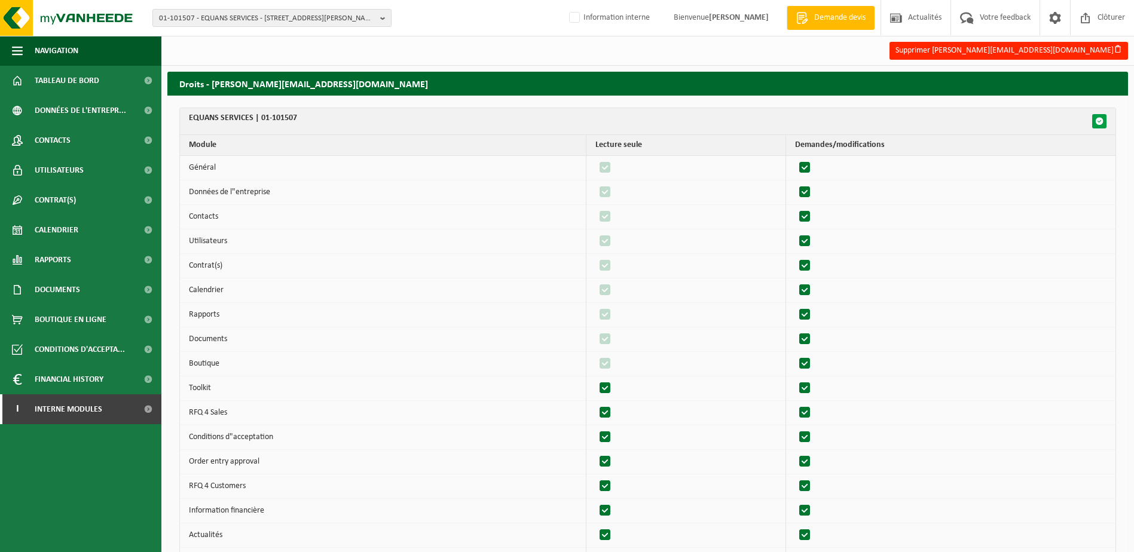
checkbox input "true"
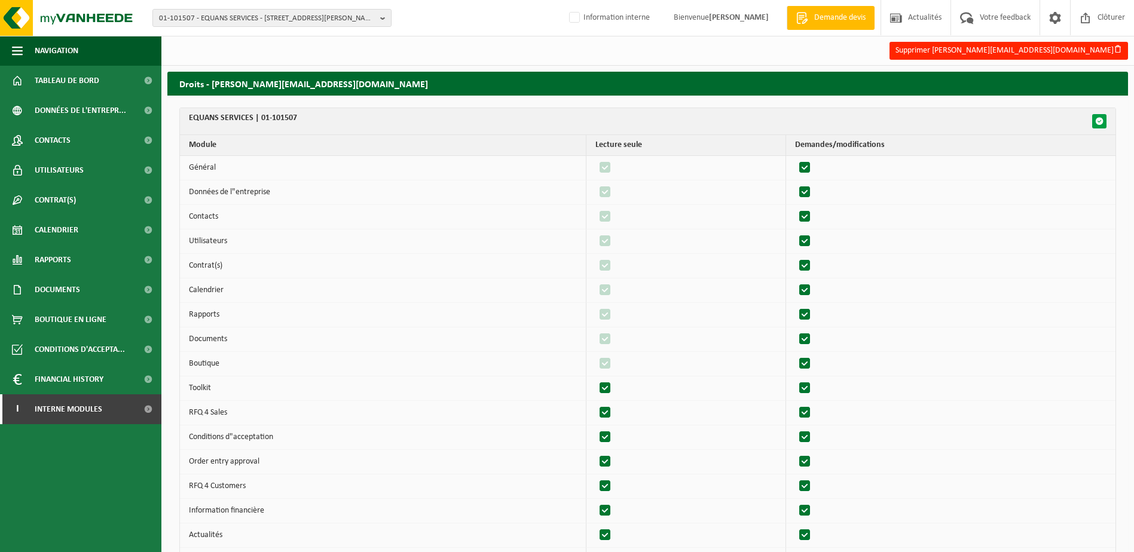
checkbox input "true"
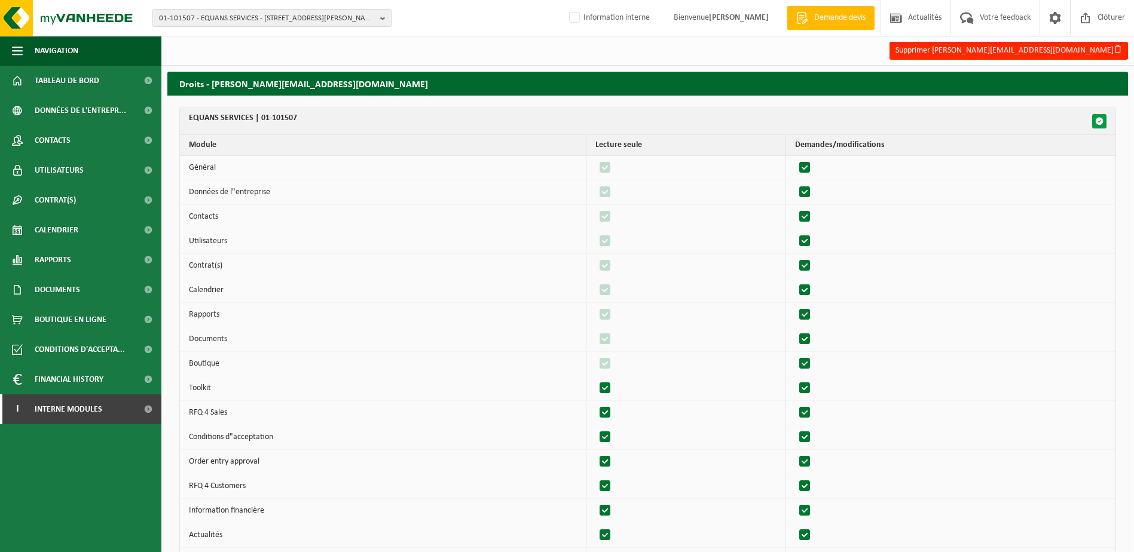
checkbox input "true"
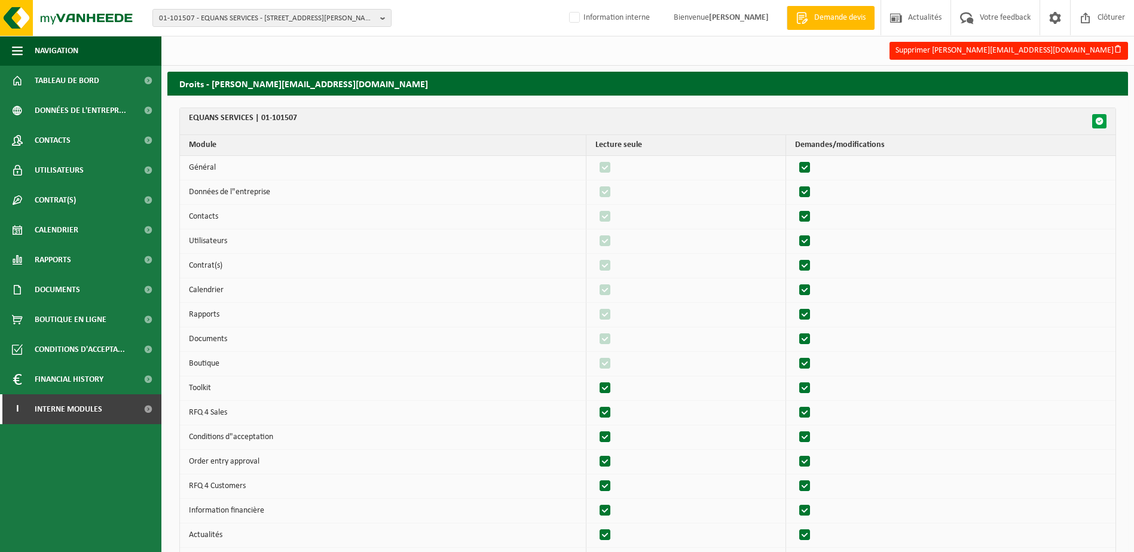
checkbox input "true"
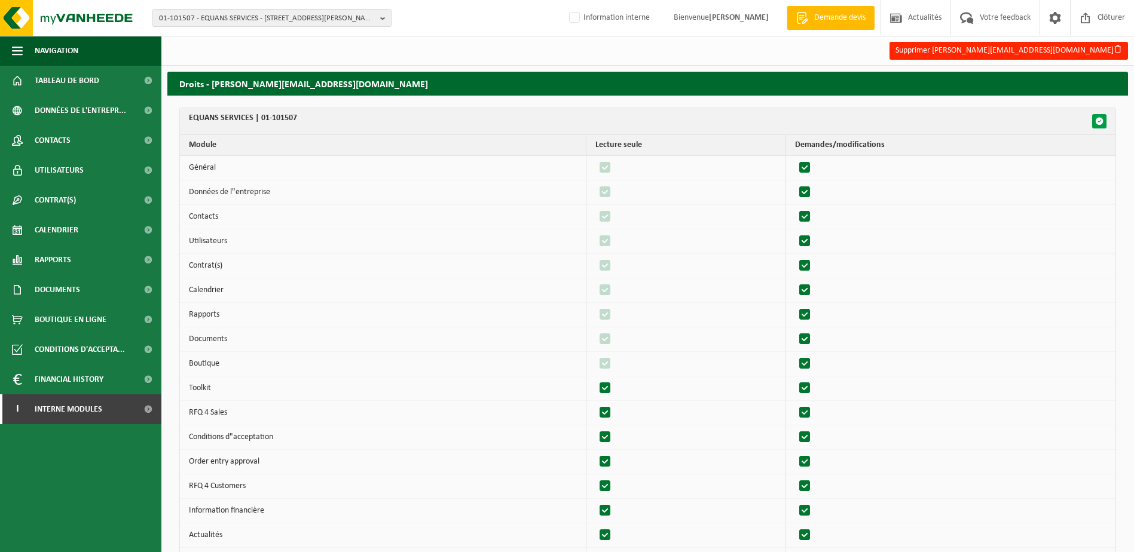
checkbox input "true"
click at [1101, 122] on span "button" at bounding box center [1099, 121] width 8 height 8
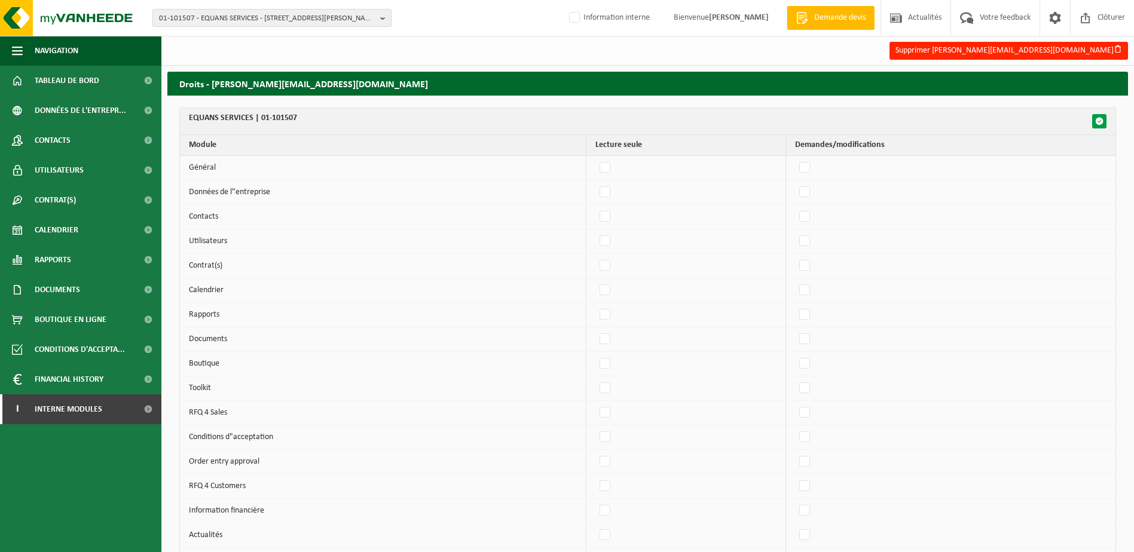
click at [1101, 122] on span "button" at bounding box center [1099, 121] width 8 height 8
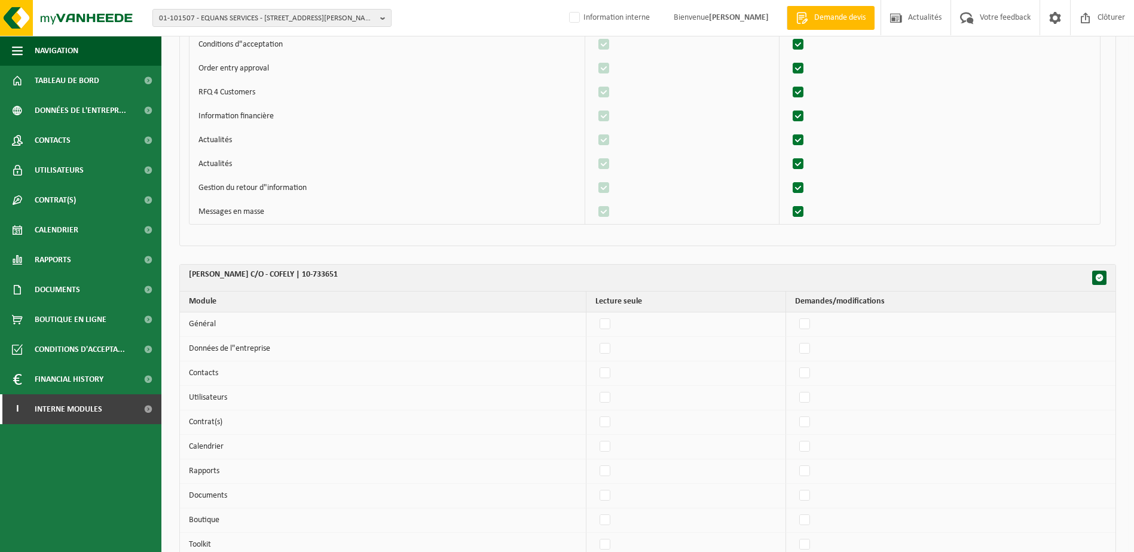
scroll to position [4541, 0]
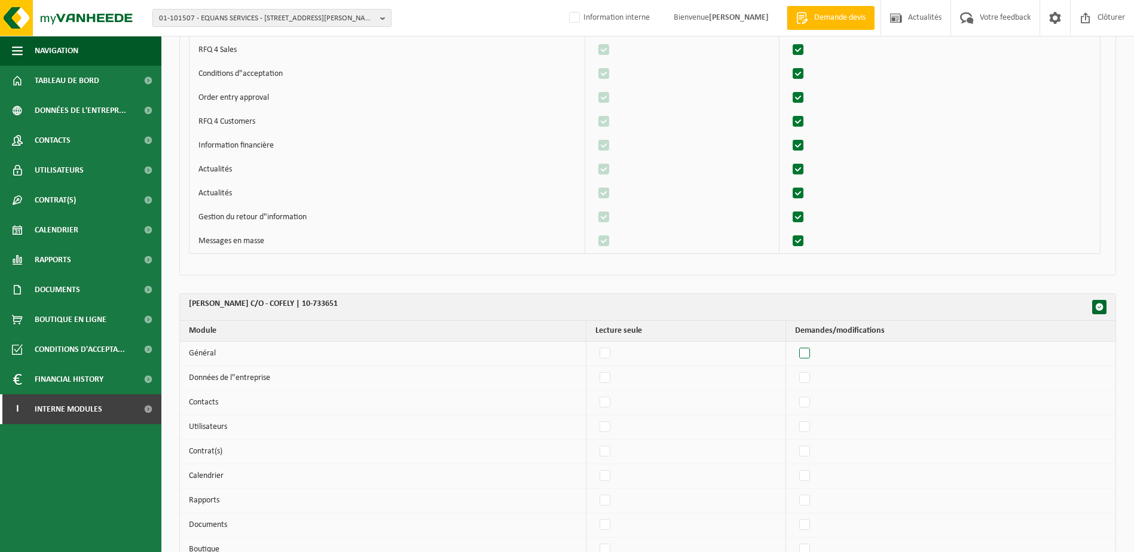
click at [813, 351] on label"] at bounding box center [805, 354] width 17 height 18
click at [795, 345] on input "checkbox" at bounding box center [794, 344] width 1 height 1
click at [1105, 306] on button "button" at bounding box center [1099, 307] width 14 height 14
click at [1095, 305] on span "button" at bounding box center [1099, 307] width 8 height 8
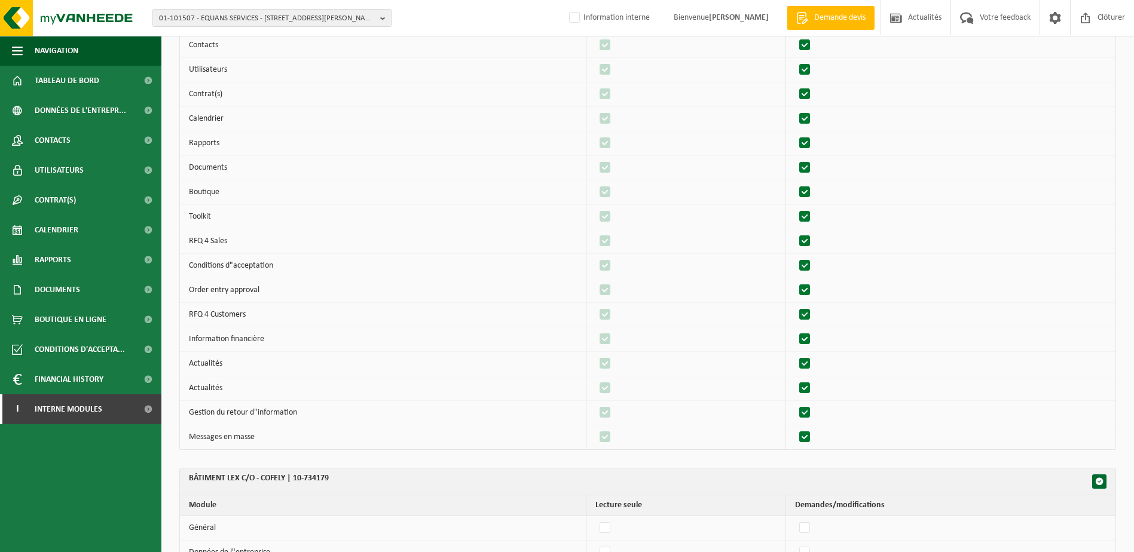
scroll to position [5079, 0]
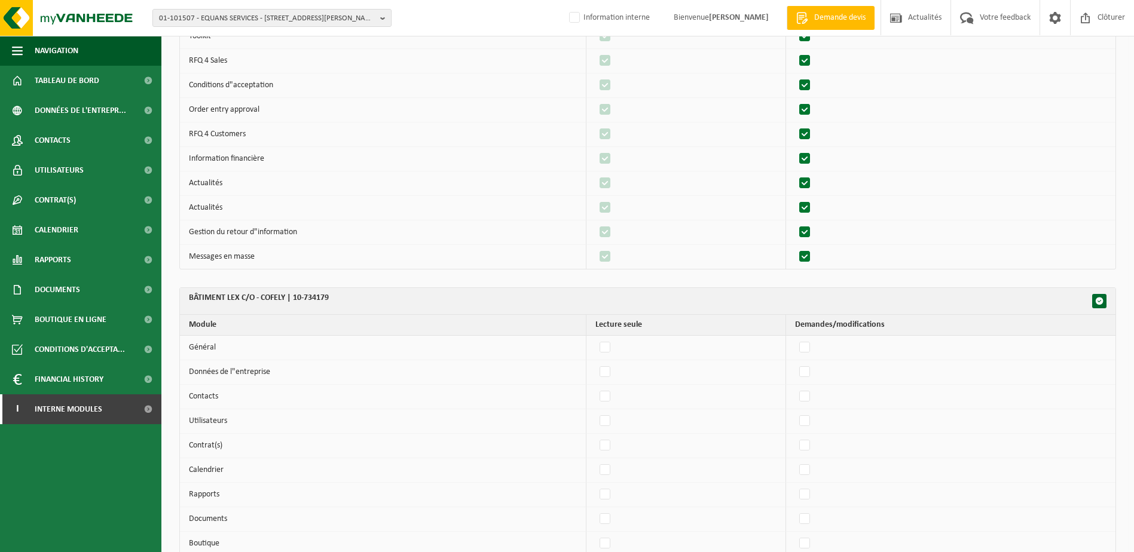
click at [1107, 305] on th "BÂTIMENT LEX C/O - COFELY | 10-734179" at bounding box center [647, 301] width 935 height 27
click at [1101, 304] on span "button" at bounding box center [1099, 301] width 8 height 8
click at [1094, 301] on button "button" at bounding box center [1099, 301] width 14 height 14
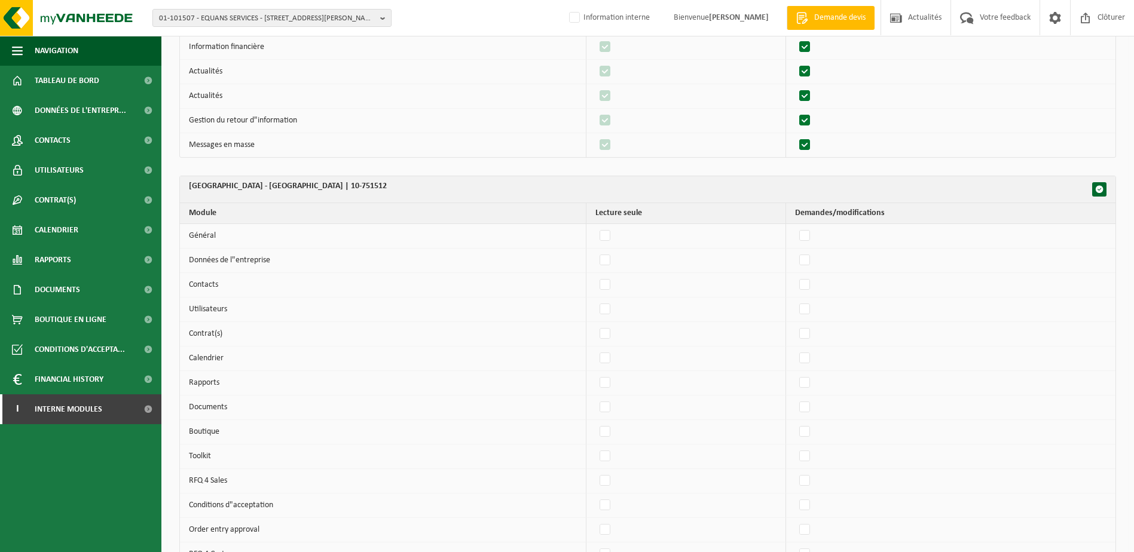
scroll to position [5737, 0]
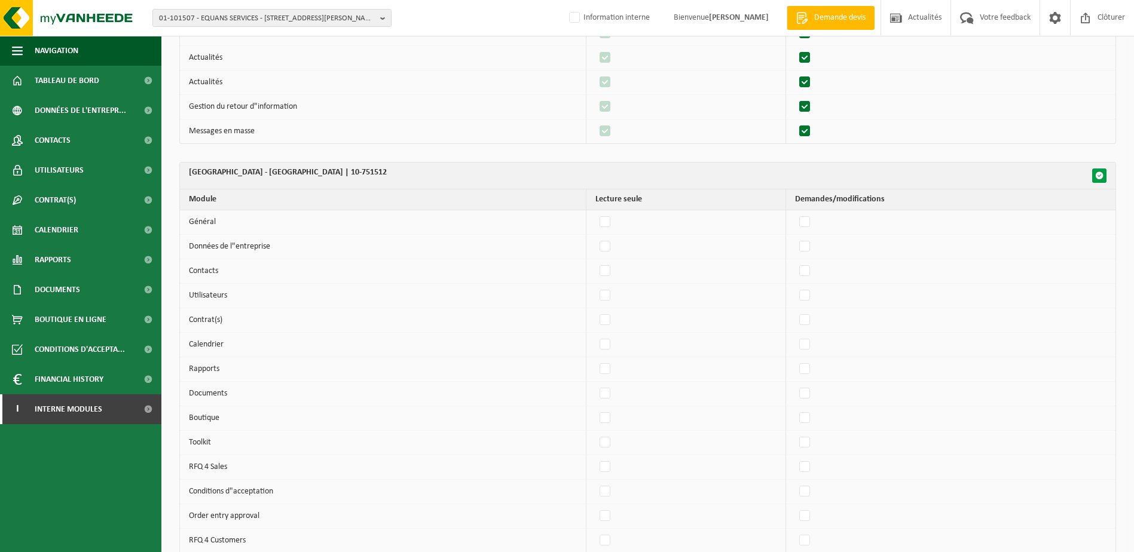
click at [1097, 176] on span "button" at bounding box center [1099, 175] width 8 height 8
click at [1097, 175] on span "button" at bounding box center [1099, 175] width 8 height 8
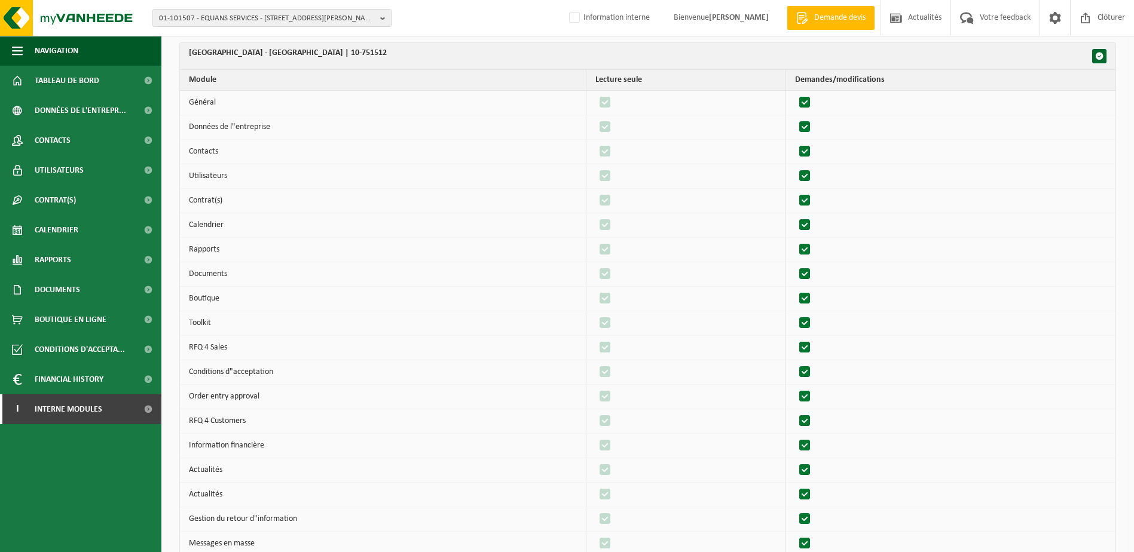
scroll to position [6024, 0]
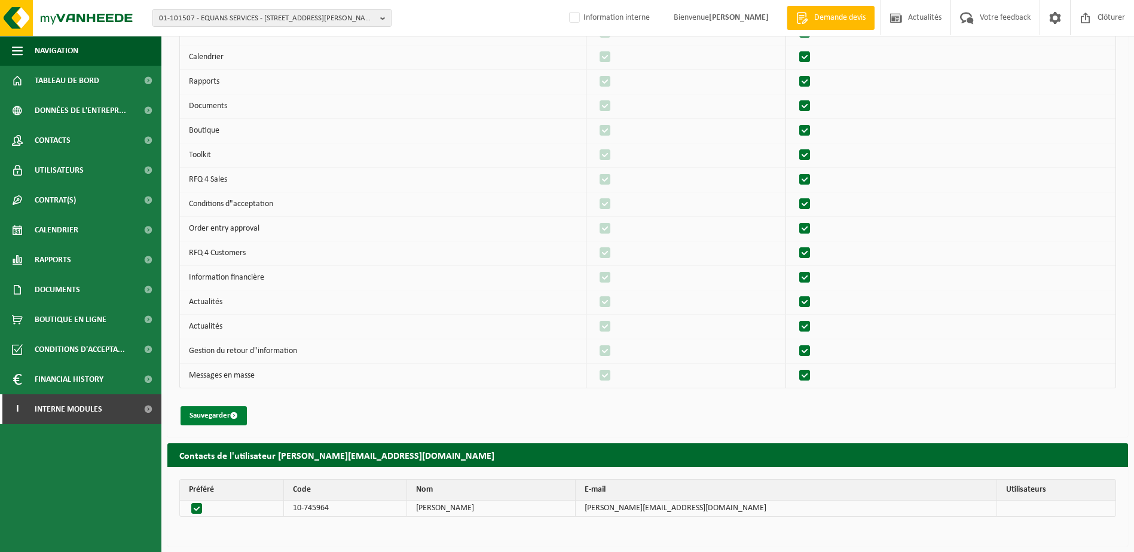
click at [221, 417] on button "Sauvegarder" at bounding box center [213, 415] width 66 height 19
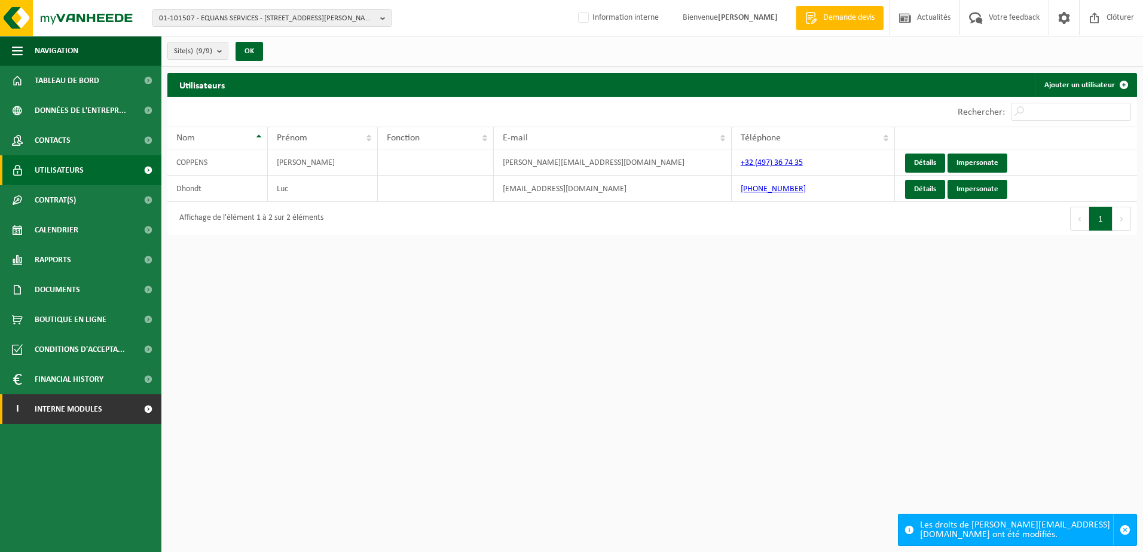
click at [55, 412] on span "Interne modules" at bounding box center [69, 409] width 68 height 30
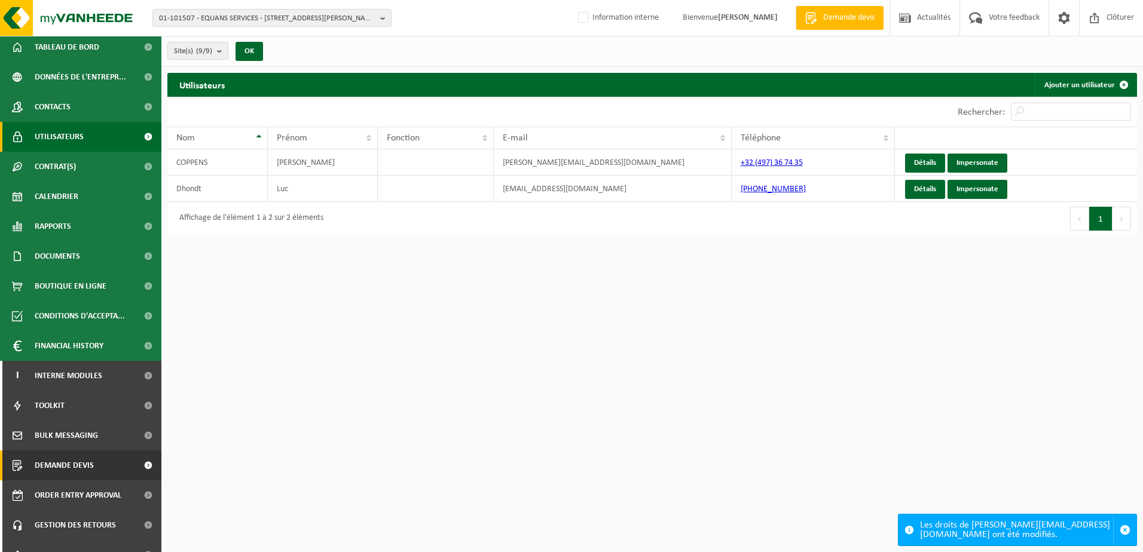
scroll to position [51, 0]
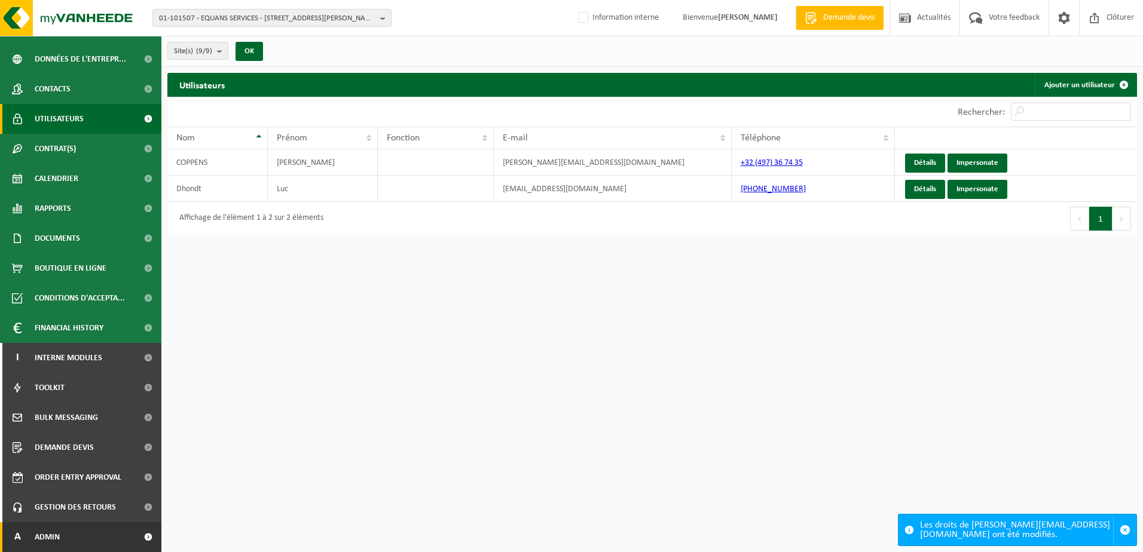
click at [71, 540] on link "A Admin" at bounding box center [80, 537] width 161 height 30
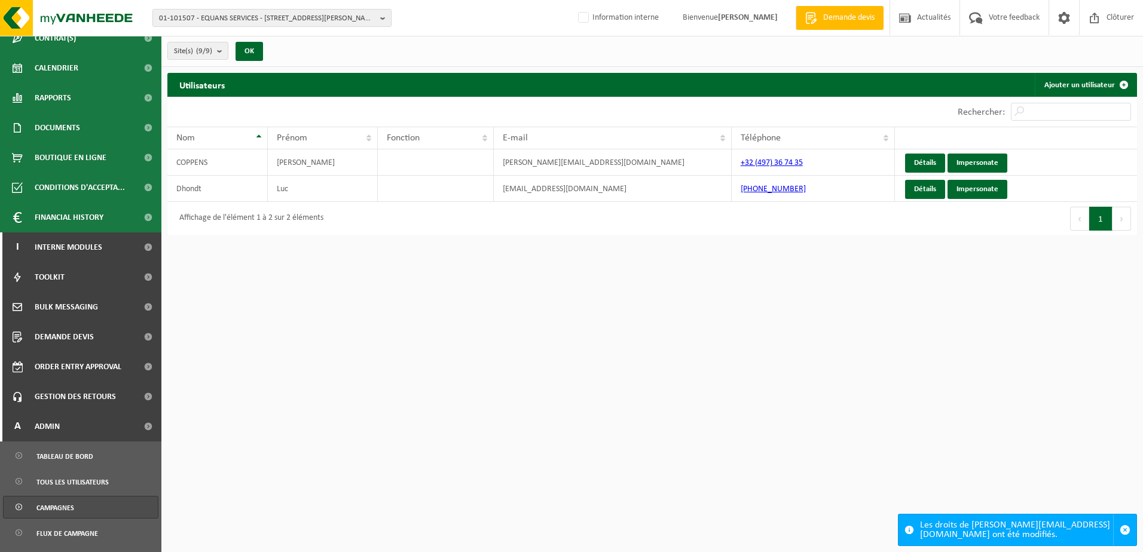
scroll to position [290, 0]
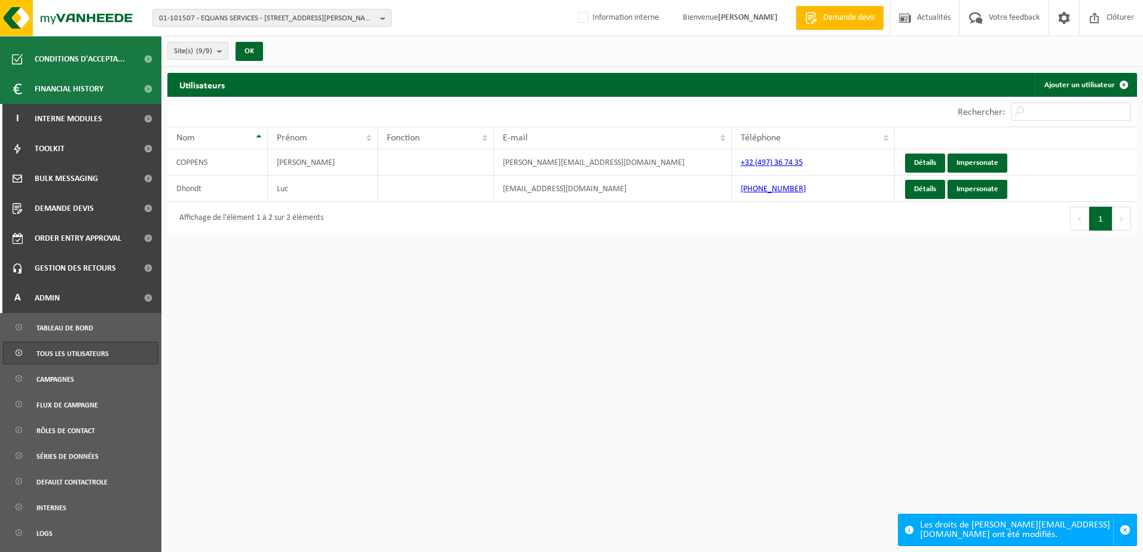
click at [81, 351] on span "Tous les utilisateurs" at bounding box center [72, 353] width 72 height 23
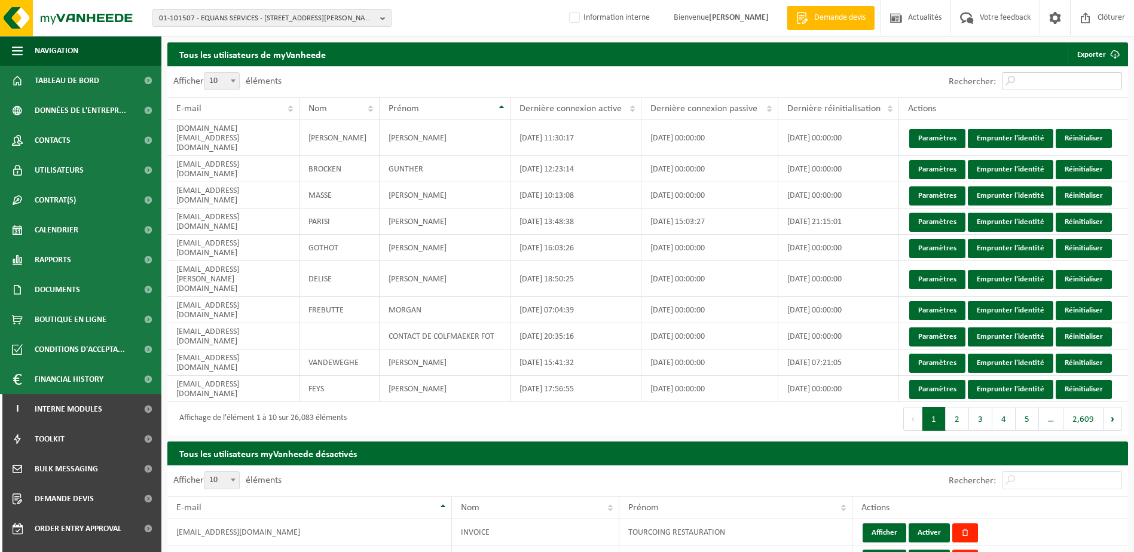
click at [1028, 78] on input "Rechercher:" at bounding box center [1062, 81] width 120 height 18
paste input "philippe.coppens@engie.com"
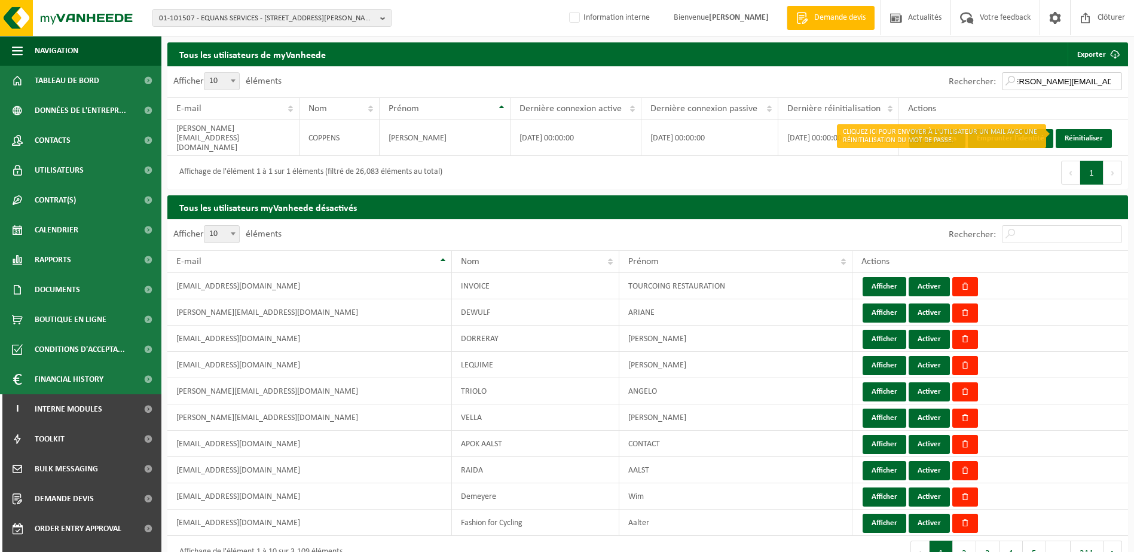
type input "philippe.coppens@engie.com"
click at [1078, 134] on link "Réinitialiser" at bounding box center [1083, 138] width 56 height 19
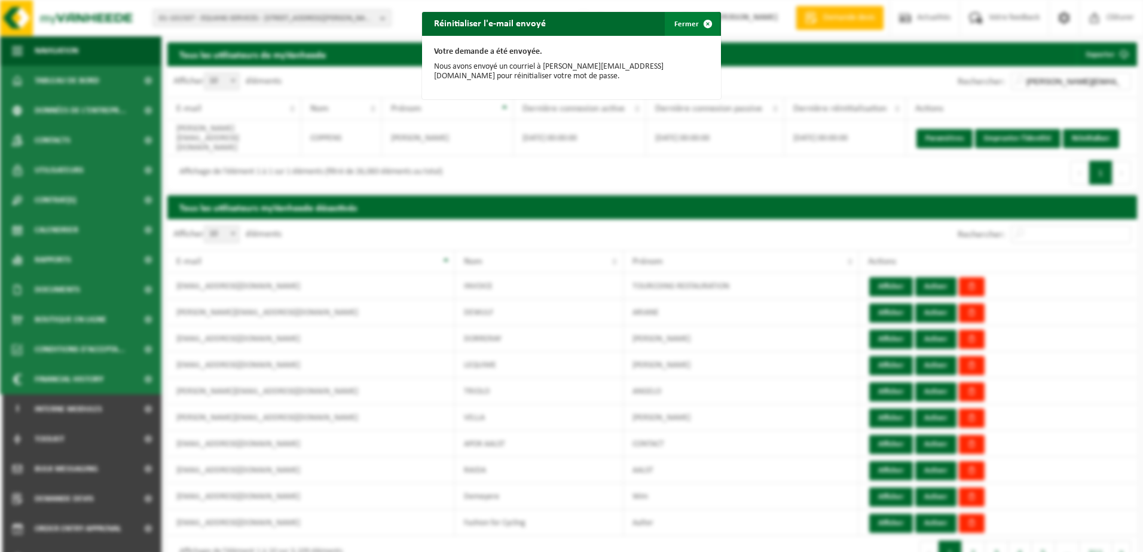
click at [696, 18] on span "button" at bounding box center [708, 24] width 24 height 24
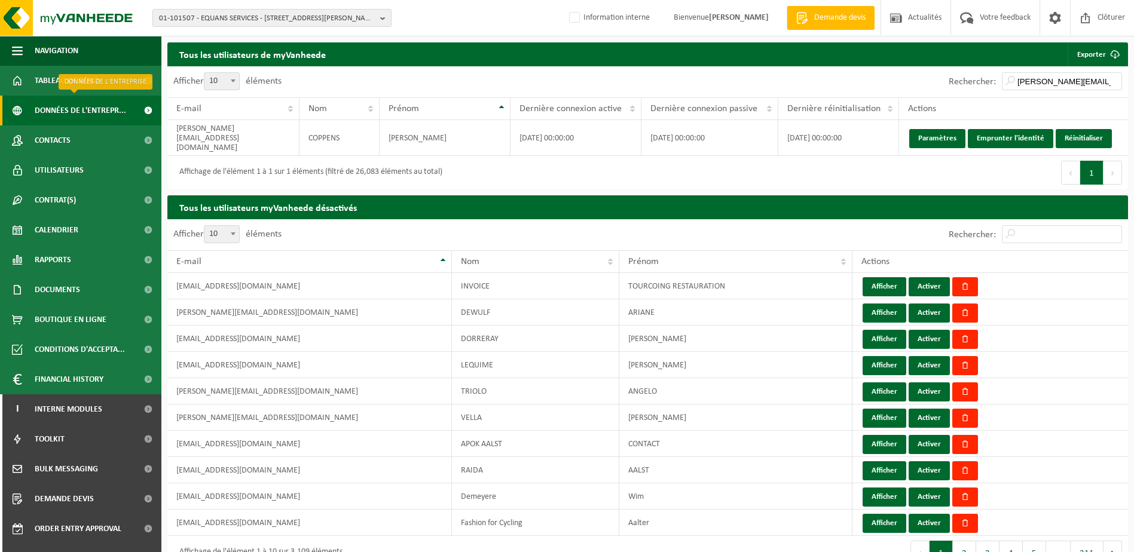
click at [79, 109] on span "Données de l'entrepr..." at bounding box center [80, 111] width 91 height 30
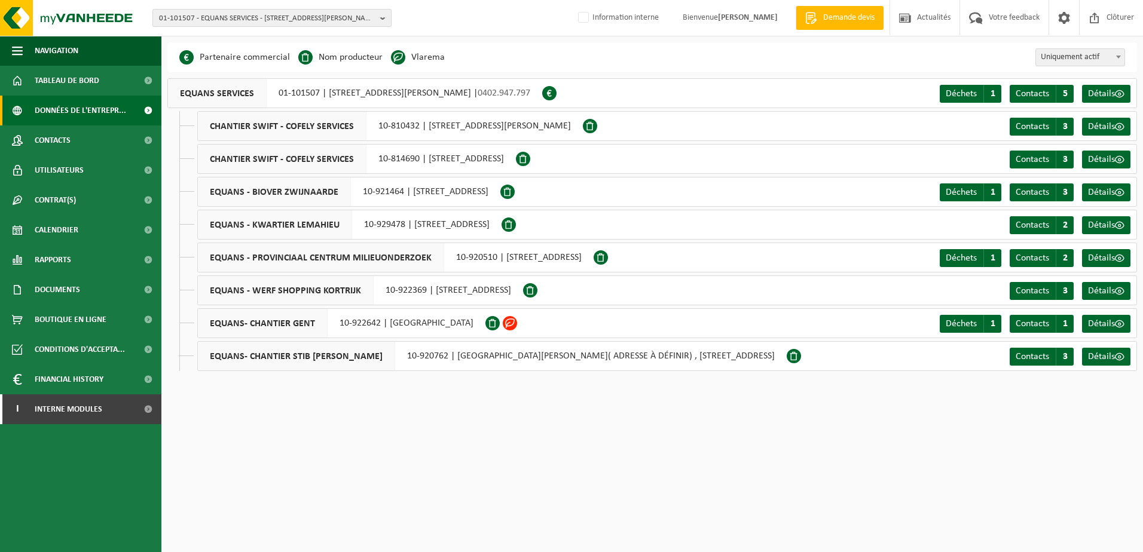
click at [216, 17] on span "01-101507 - EQUANS SERVICES - [STREET_ADDRESS][PERSON_NAME]" at bounding box center [267, 19] width 216 height 18
type input "fap doctor"
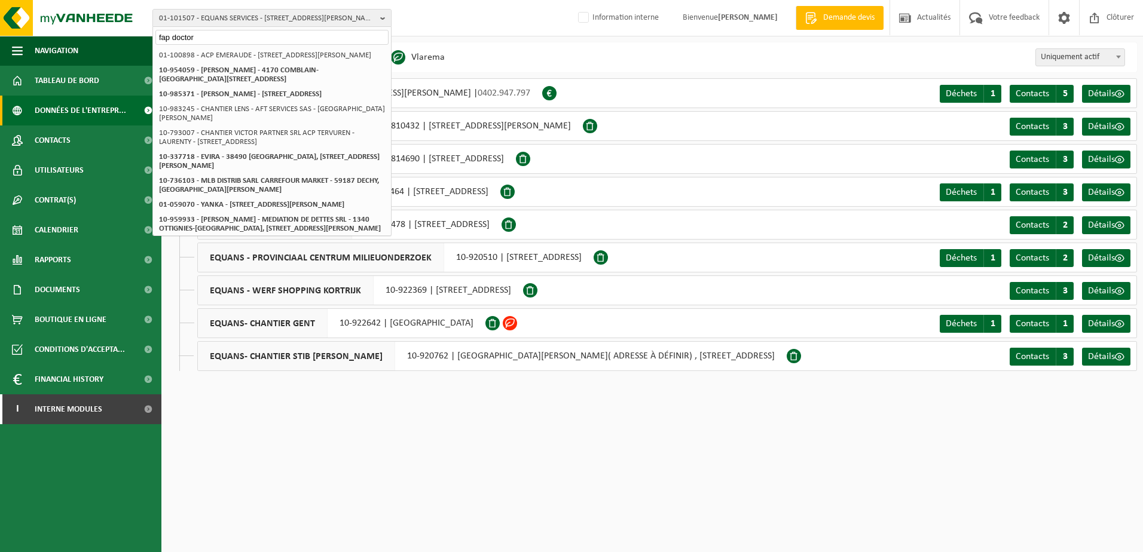
drag, startPoint x: 191, startPoint y: 37, endPoint x: 152, endPoint y: 33, distance: 39.1
click at [152, 33] on div "01-101507 - EQUANS SERVICES - 1000 [STREET_ADDRESS][PERSON_NAME] 2 30 B 28 fap …" at bounding box center [571, 18] width 1143 height 36
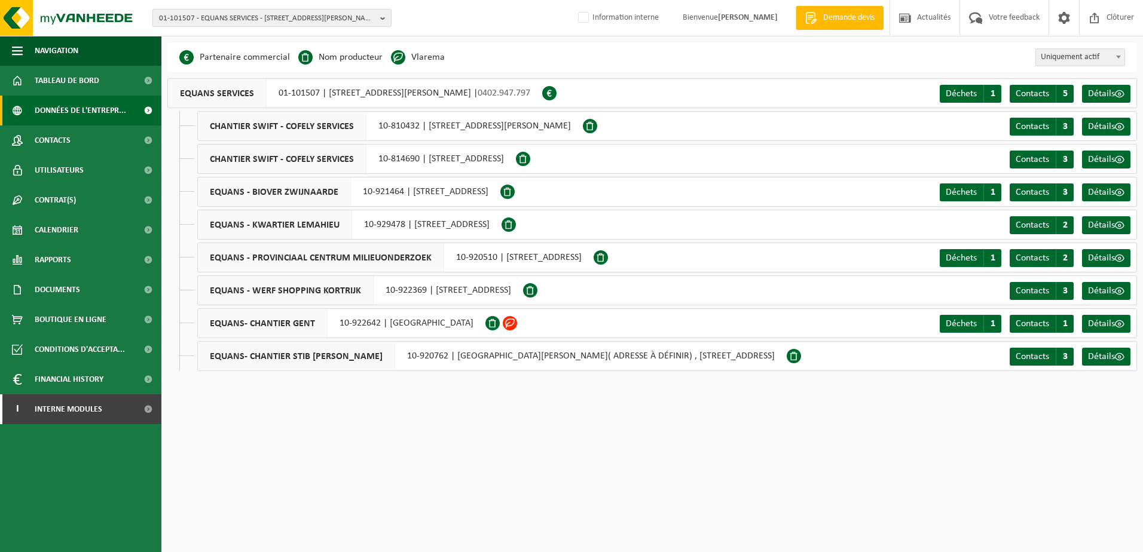
click at [195, 20] on span "01-101507 - EQUANS SERVICES - [STREET_ADDRESS][PERSON_NAME]" at bounding box center [267, 19] width 216 height 18
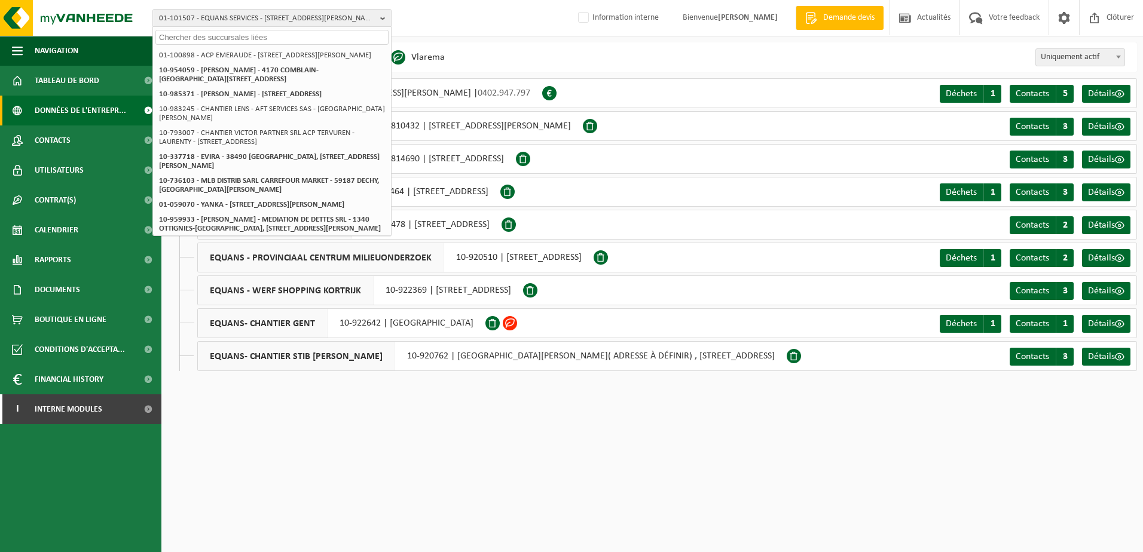
click at [194, 33] on input "text" at bounding box center [271, 37] width 233 height 15
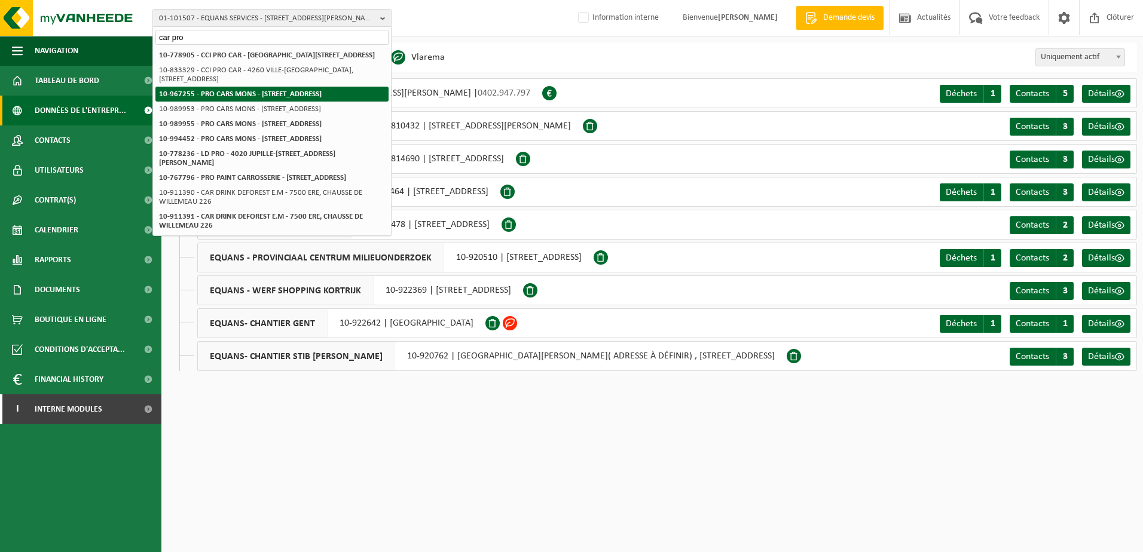
type input "car pro"
click at [219, 101] on li "10-967255 - PRO CARS MONS - [STREET_ADDRESS]" at bounding box center [271, 94] width 233 height 15
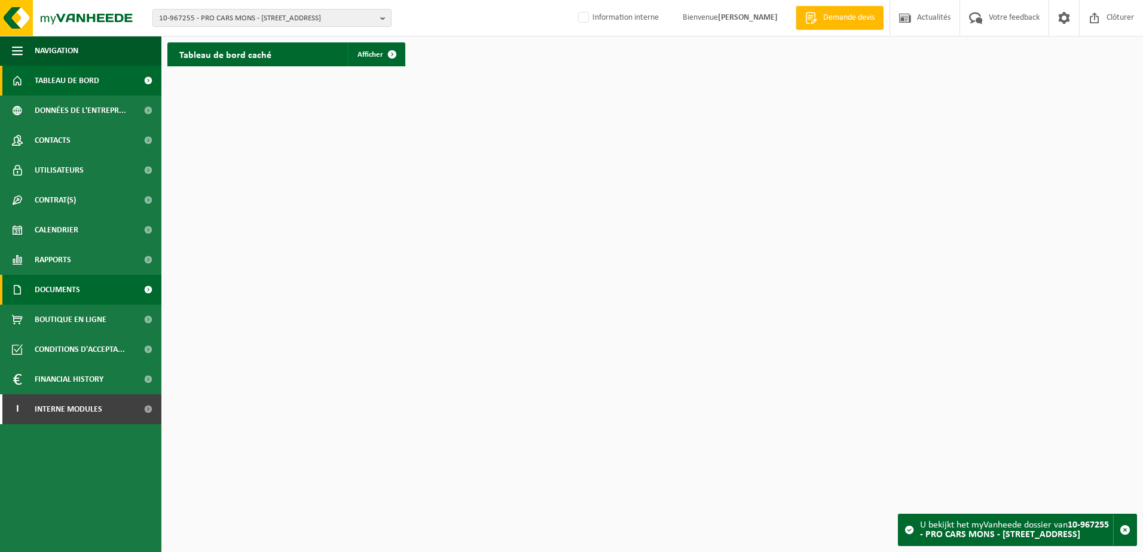
click at [62, 284] on span "Documents" at bounding box center [57, 290] width 45 height 30
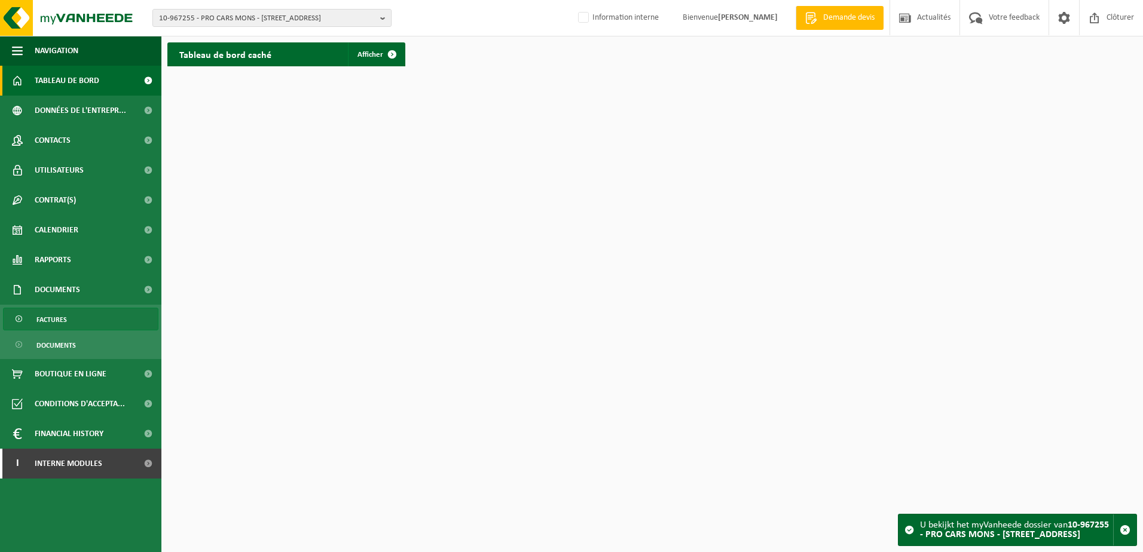
click at [68, 321] on link "Factures" at bounding box center [80, 319] width 155 height 23
